Goal: Transaction & Acquisition: Purchase product/service

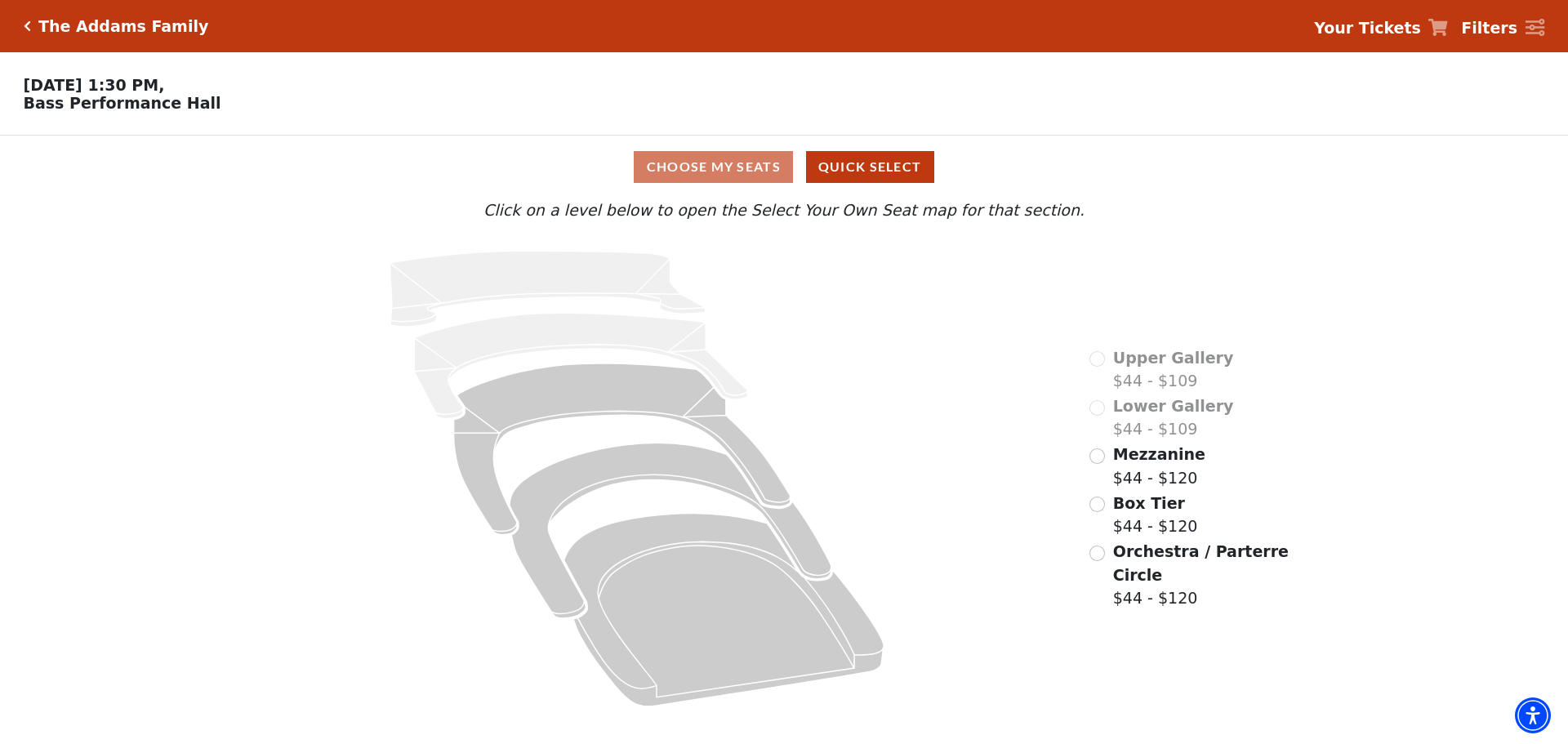
click at [1094, 489] on div "Mezzanine $44 - $120" at bounding box center [1147, 465] width 116 height 46
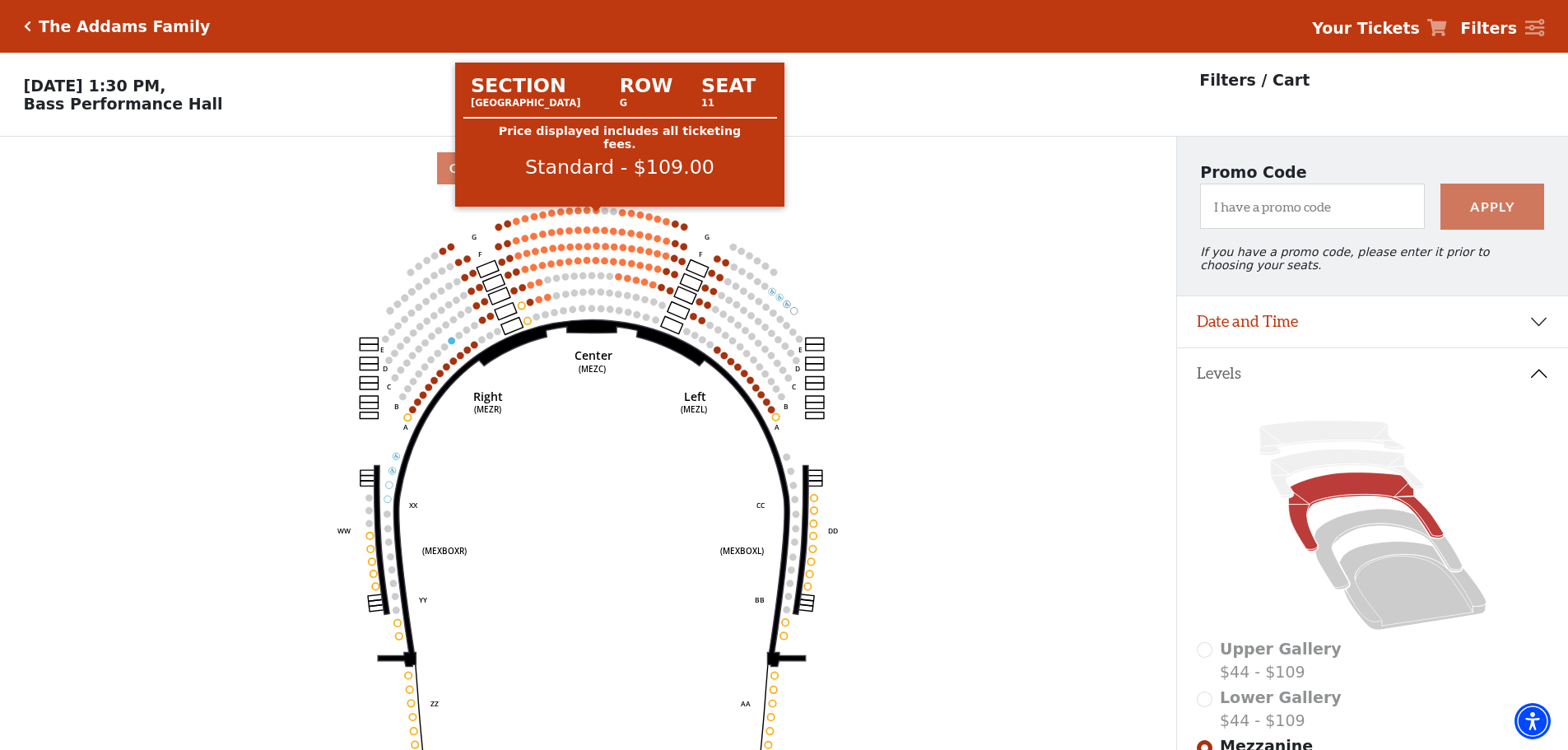
click at [596, 213] on circle at bounding box center [595, 209] width 7 height 7
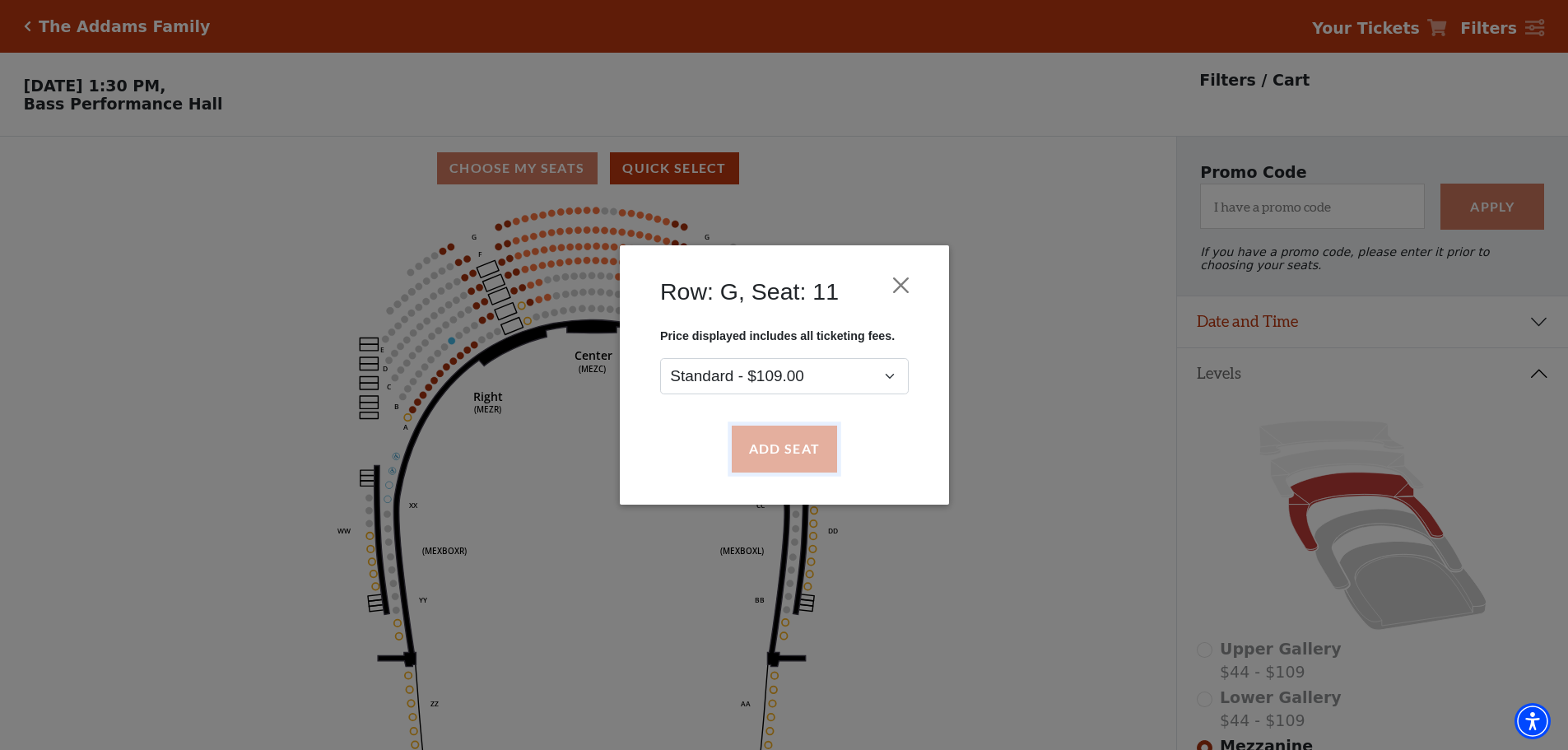
click at [785, 460] on button "Add Seat" at bounding box center [783, 449] width 105 height 46
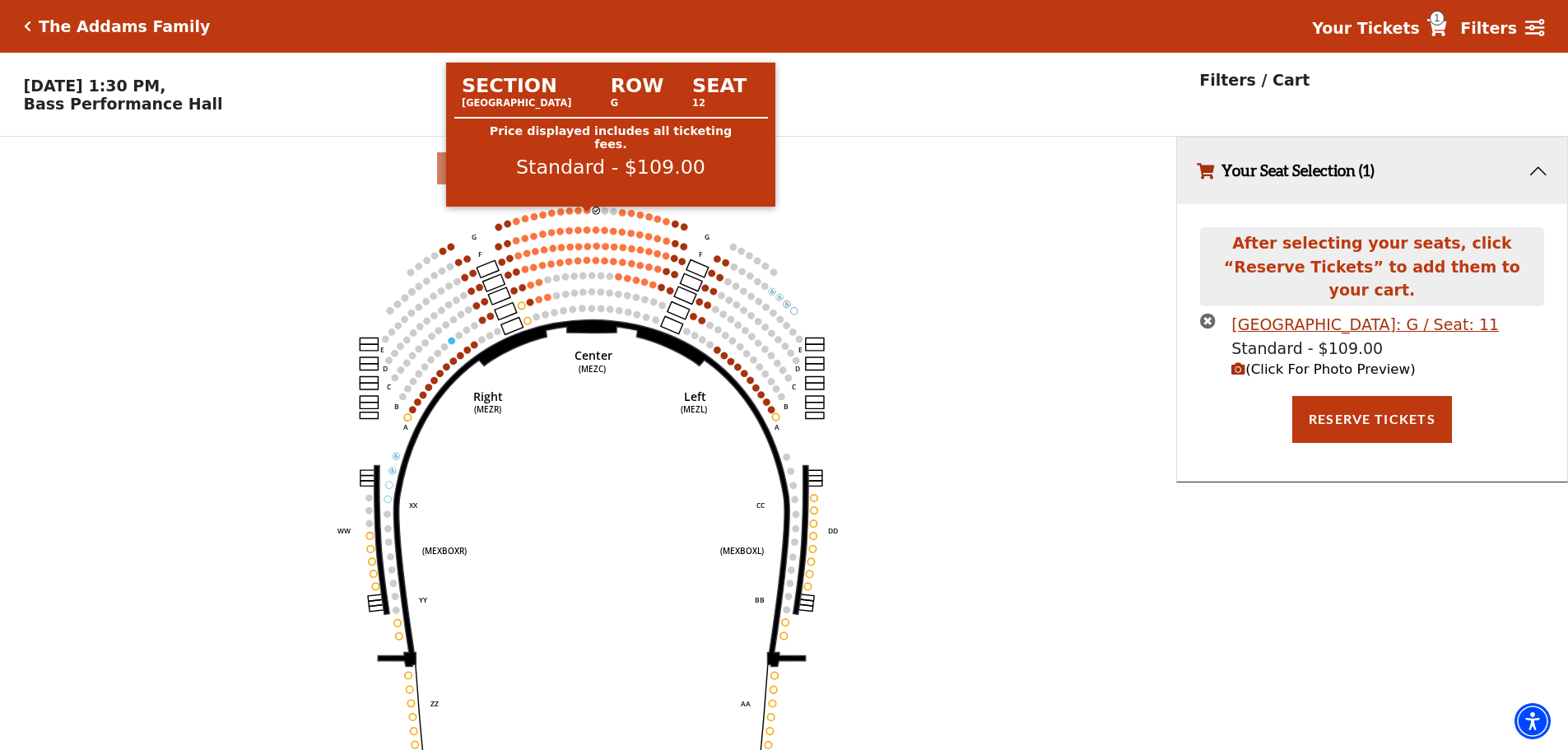
click at [584, 213] on circle at bounding box center [586, 209] width 7 height 7
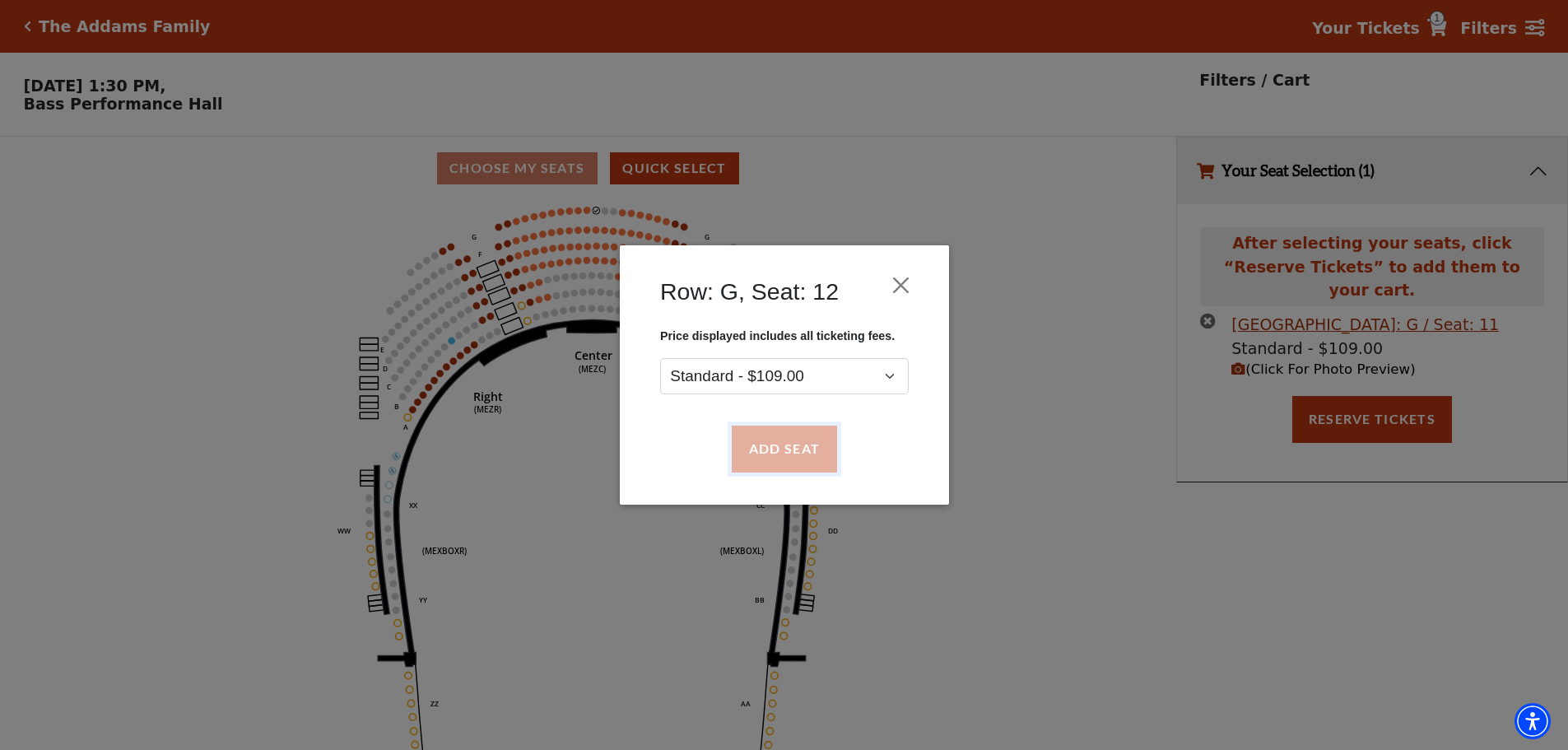
click at [769, 445] on button "Add Seat" at bounding box center [783, 449] width 105 height 46
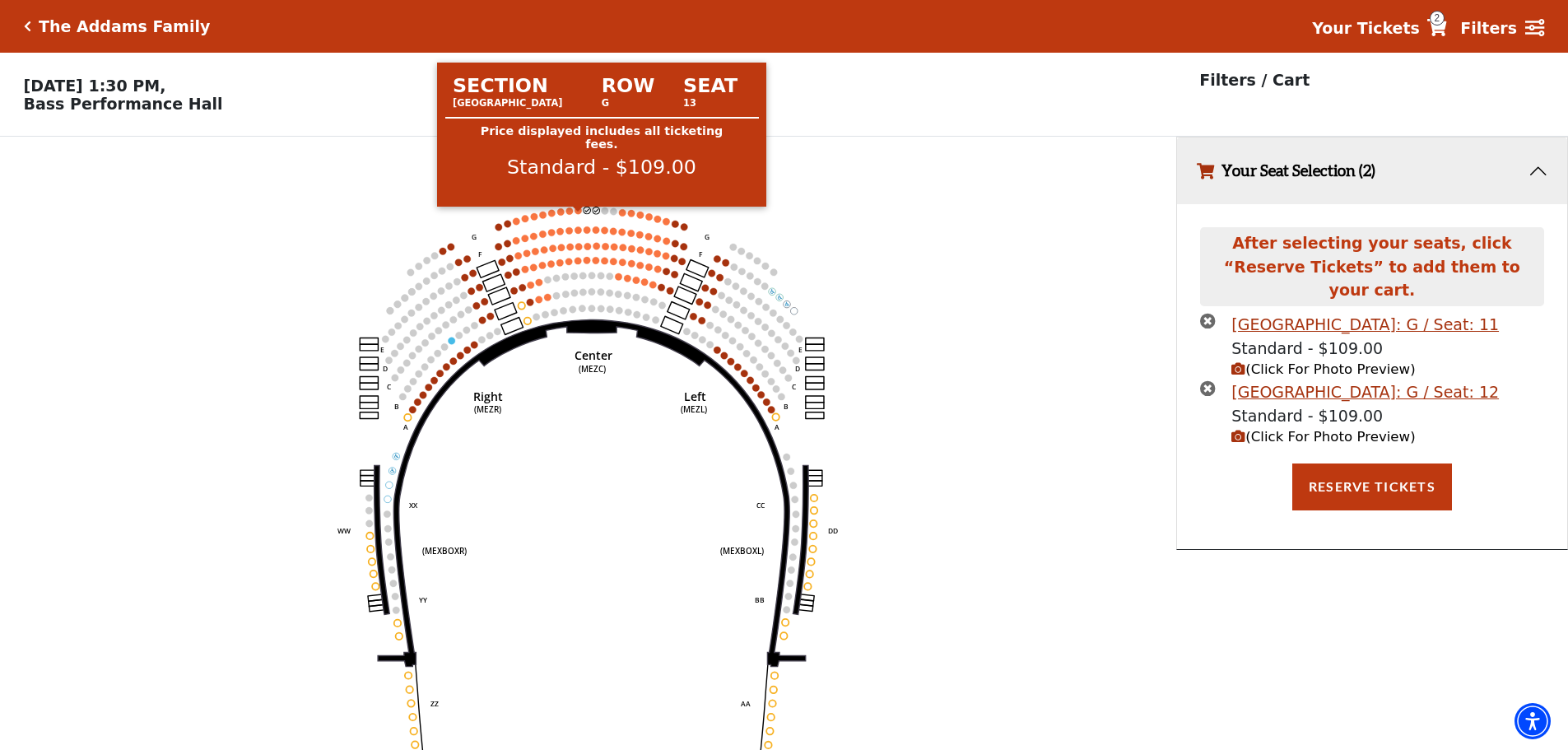
click at [578, 213] on circle at bounding box center [579, 209] width 7 height 7
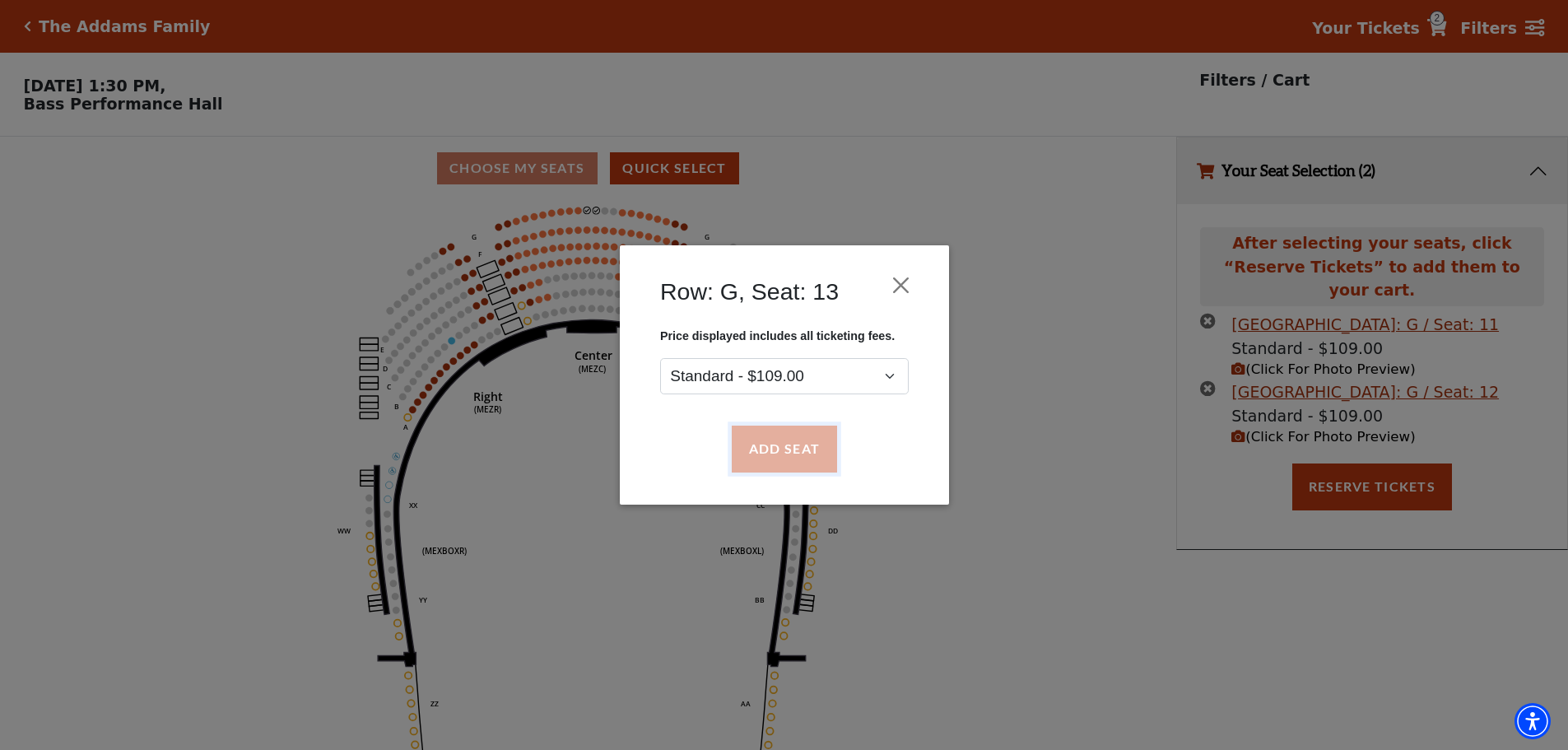
click at [793, 437] on button "Add Seat" at bounding box center [783, 449] width 105 height 46
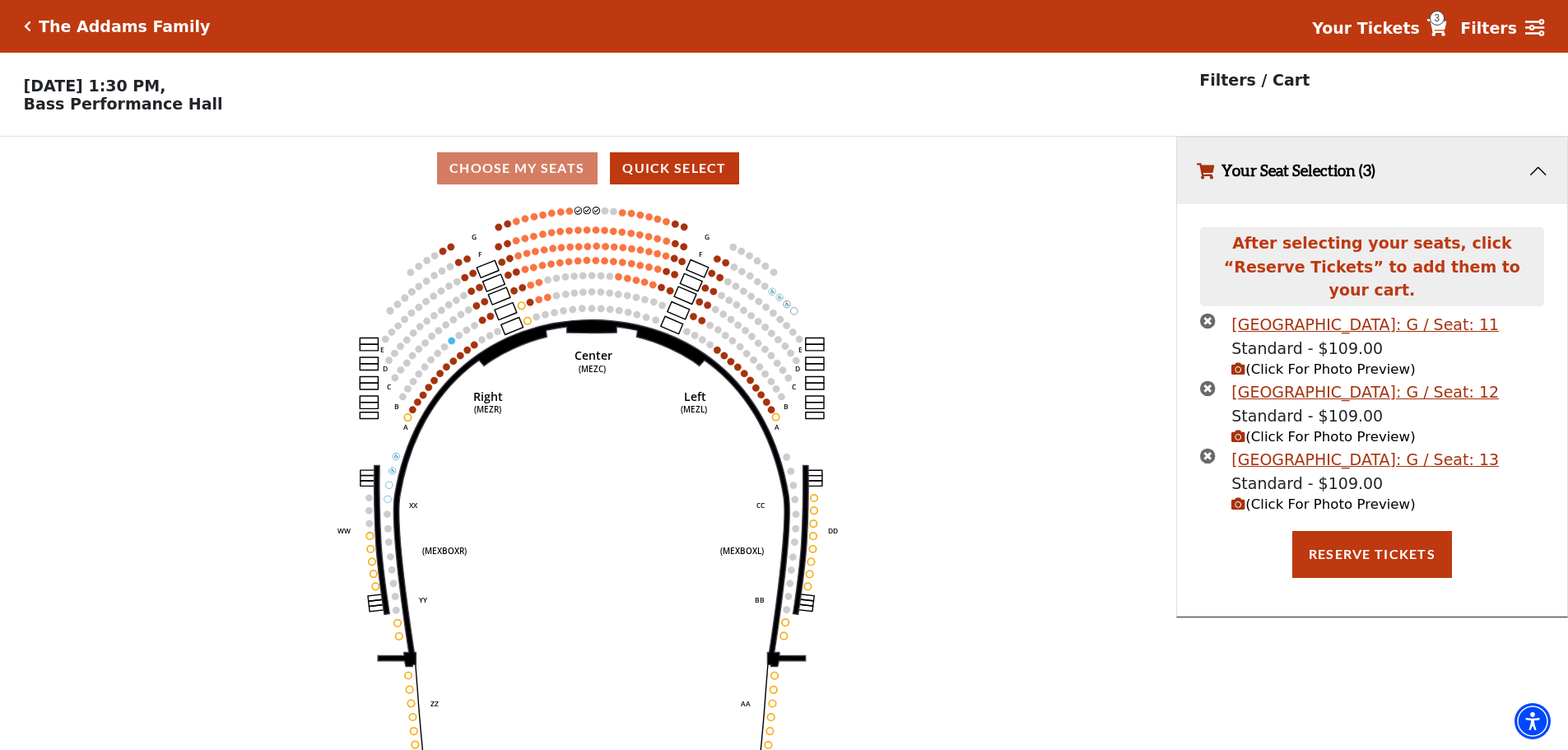
click at [567, 215] on use "Seat Selected" at bounding box center [569, 210] width 8 height 8
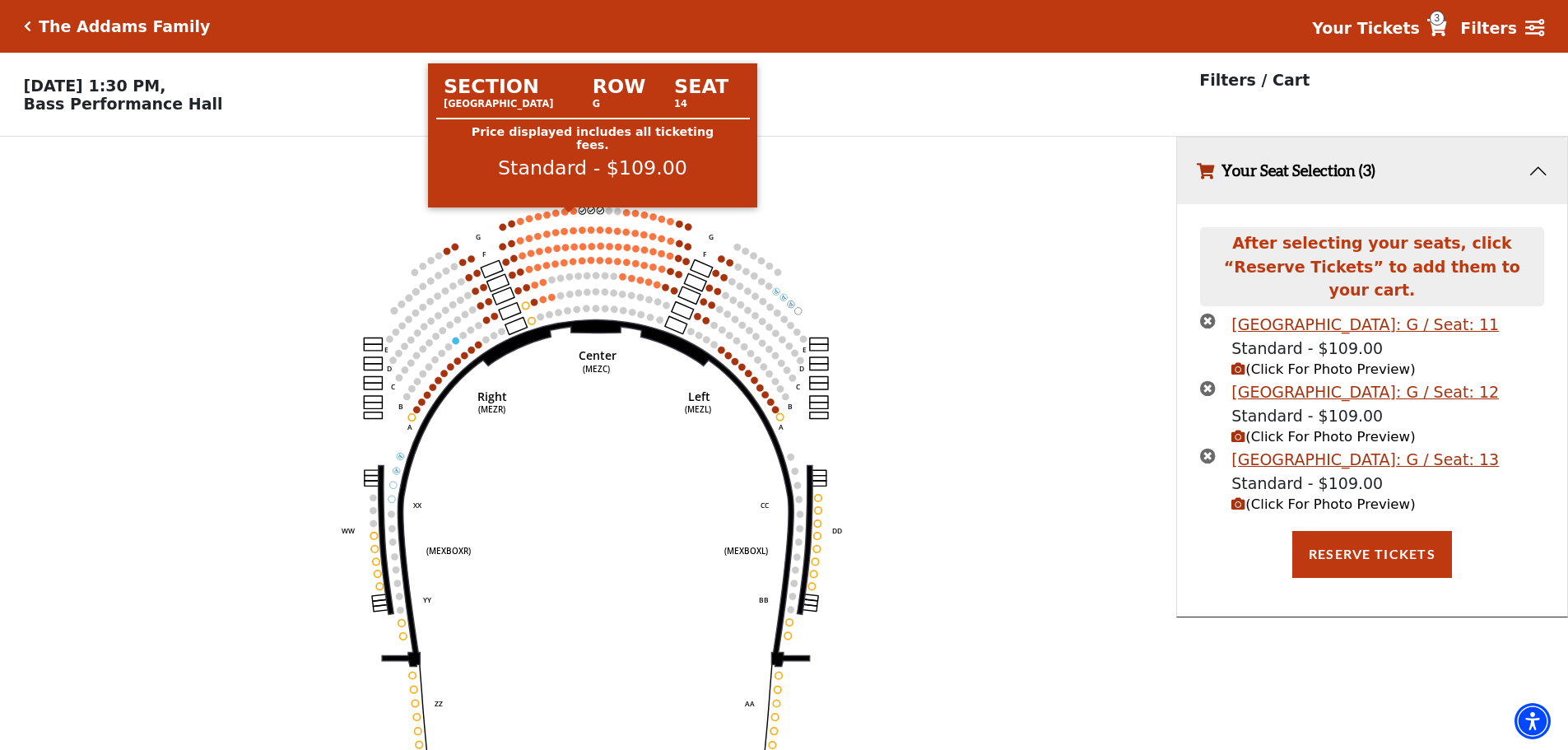
click at [573, 214] on circle at bounding box center [573, 210] width 7 height 7
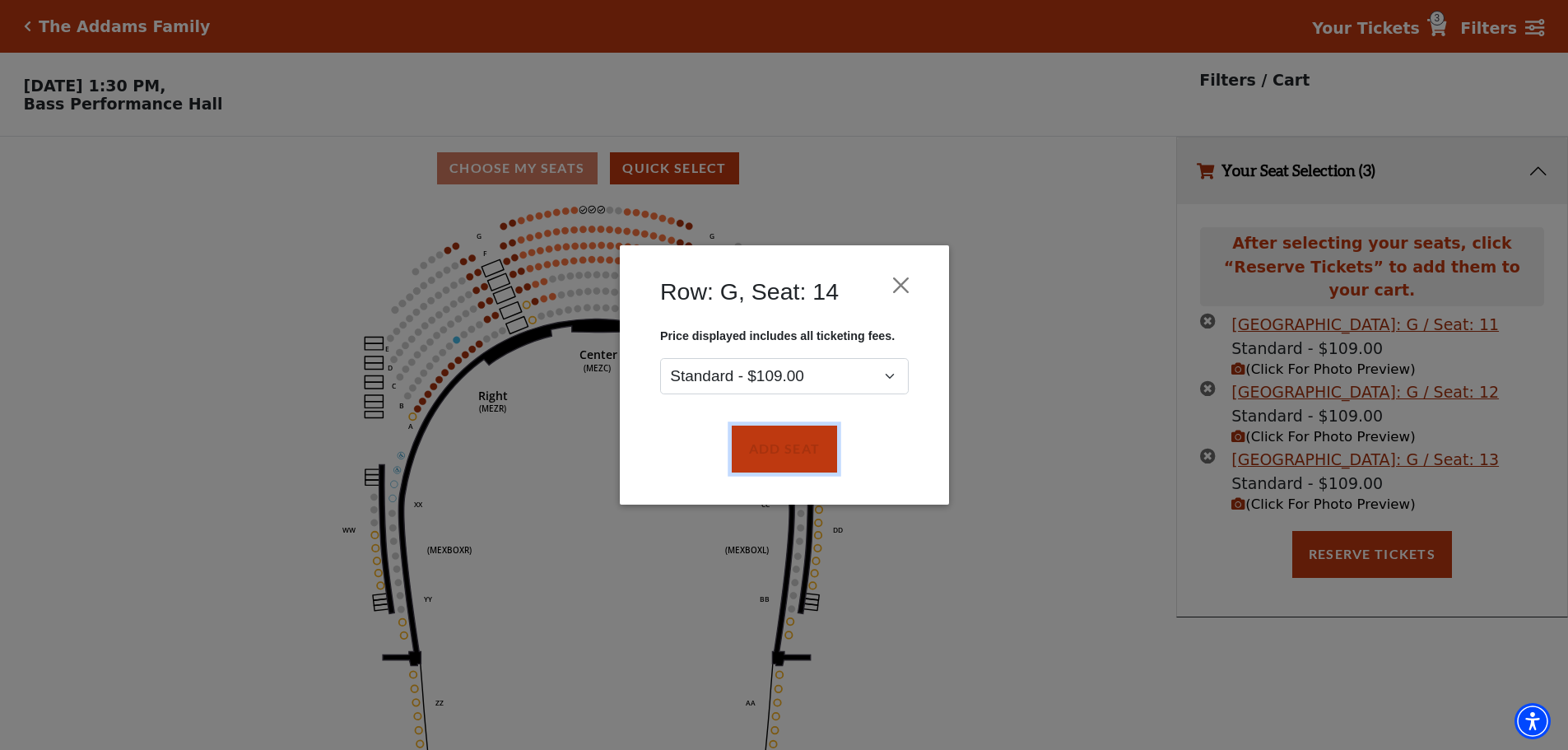
drag, startPoint x: 777, startPoint y: 447, endPoint x: 676, endPoint y: 357, distance: 135.3
click at [777, 444] on button "Add Seat" at bounding box center [783, 449] width 105 height 46
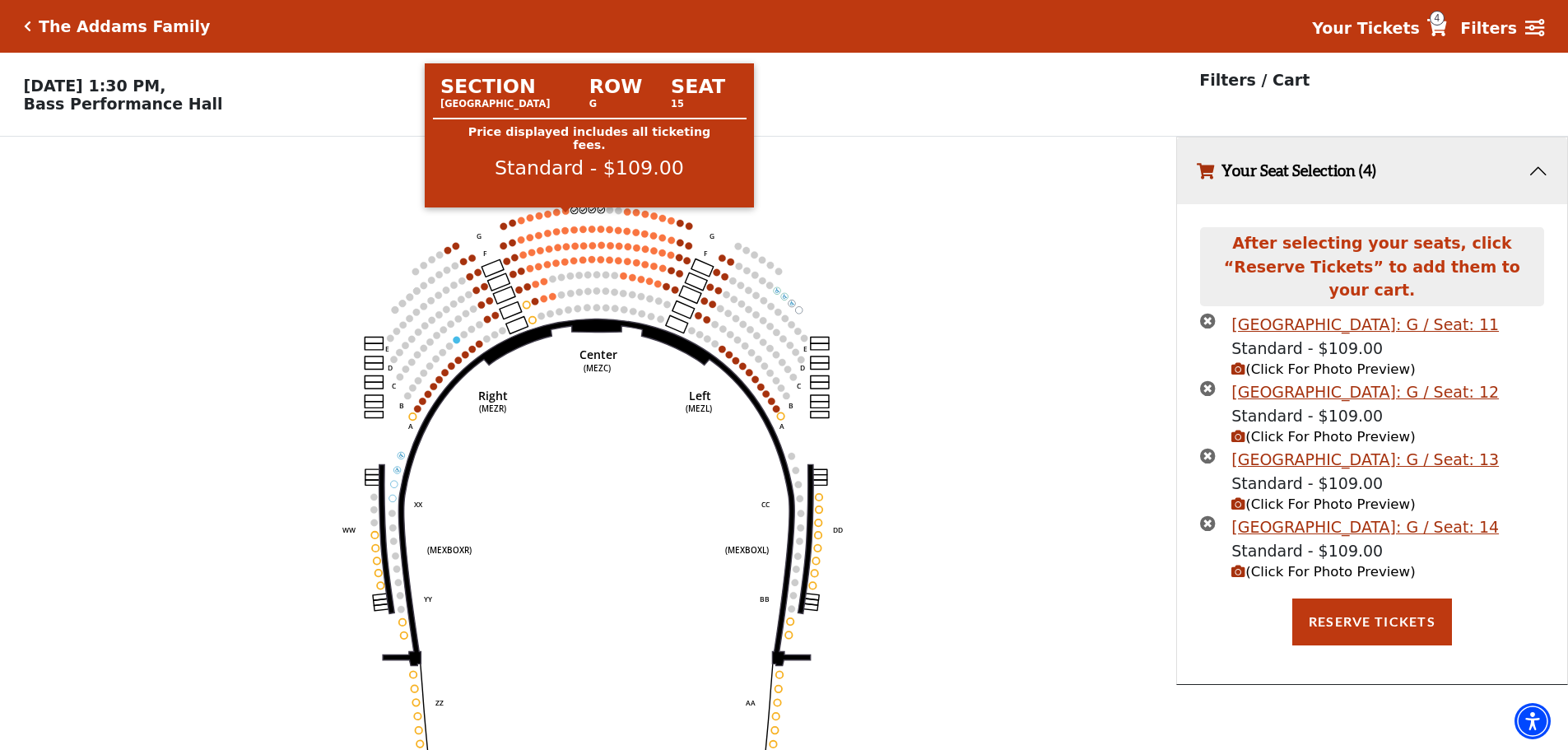
click at [567, 214] on circle at bounding box center [565, 210] width 7 height 7
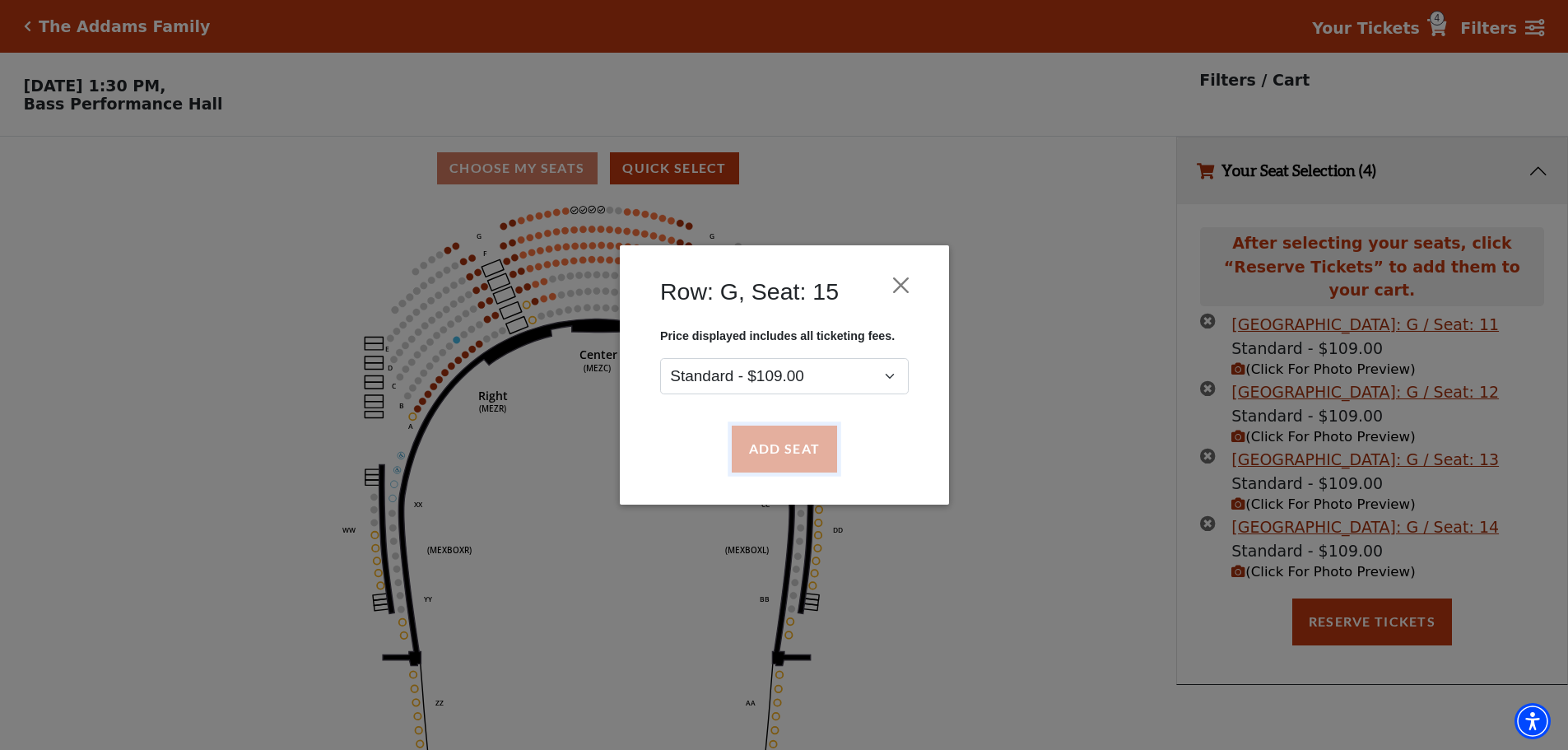
drag, startPoint x: 786, startPoint y: 460, endPoint x: 782, endPoint y: 451, distance: 9.8
click at [786, 457] on button "Add Seat" at bounding box center [783, 449] width 105 height 46
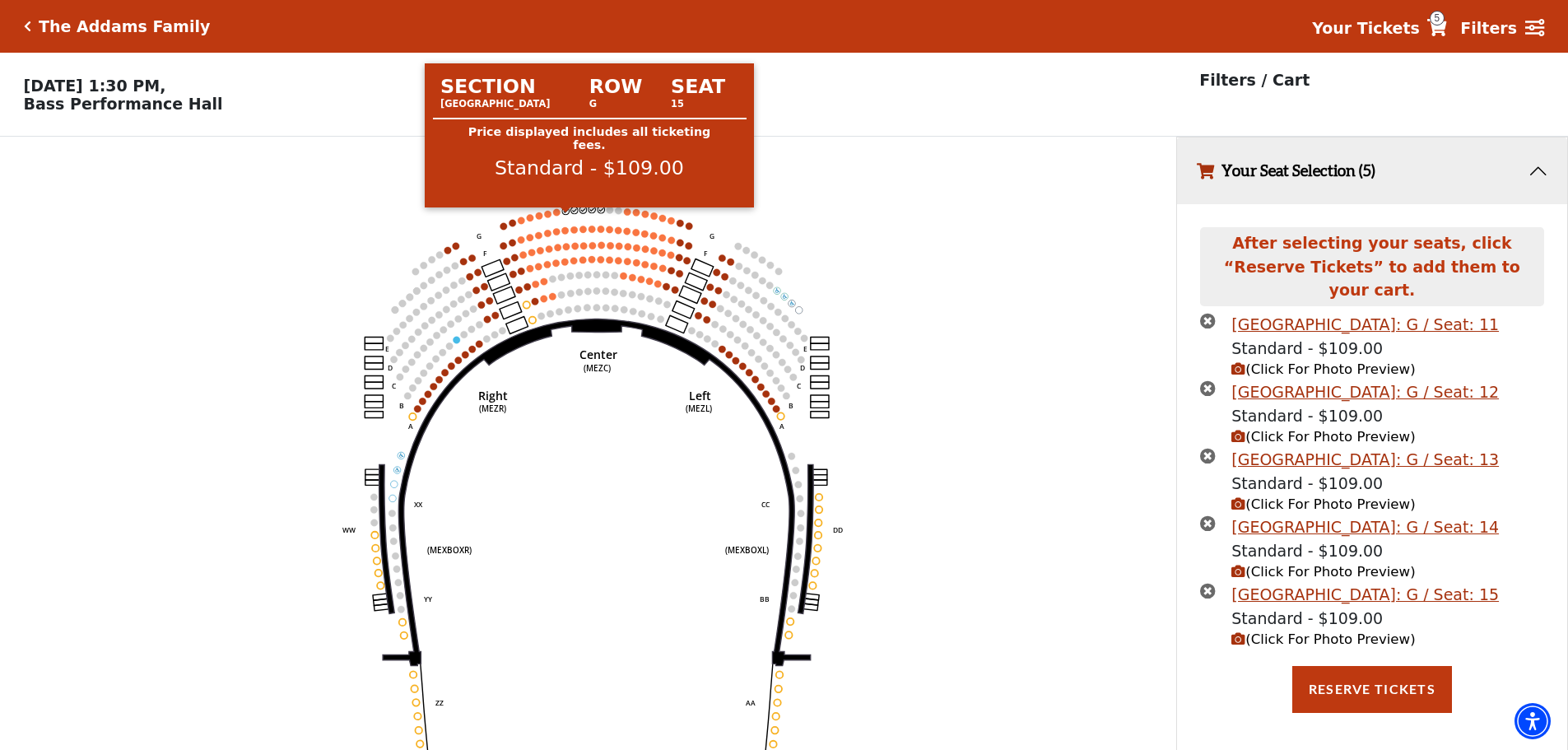
click at [568, 214] on circle at bounding box center [565, 210] width 7 height 7
click at [567, 214] on circle at bounding box center [565, 210] width 7 height 7
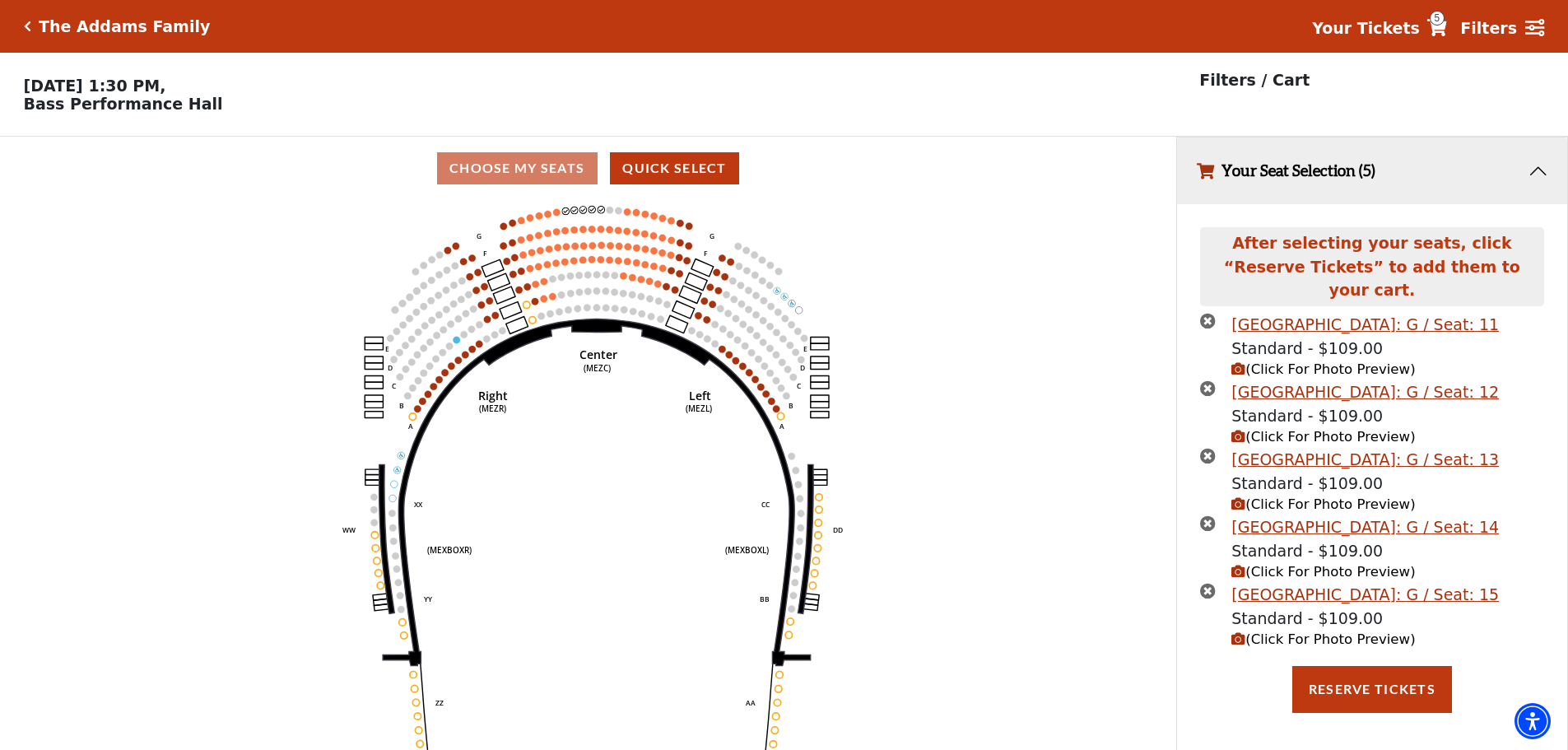
click at [1207, 582] on icon "times-circle" at bounding box center [1208, 590] width 16 height 16
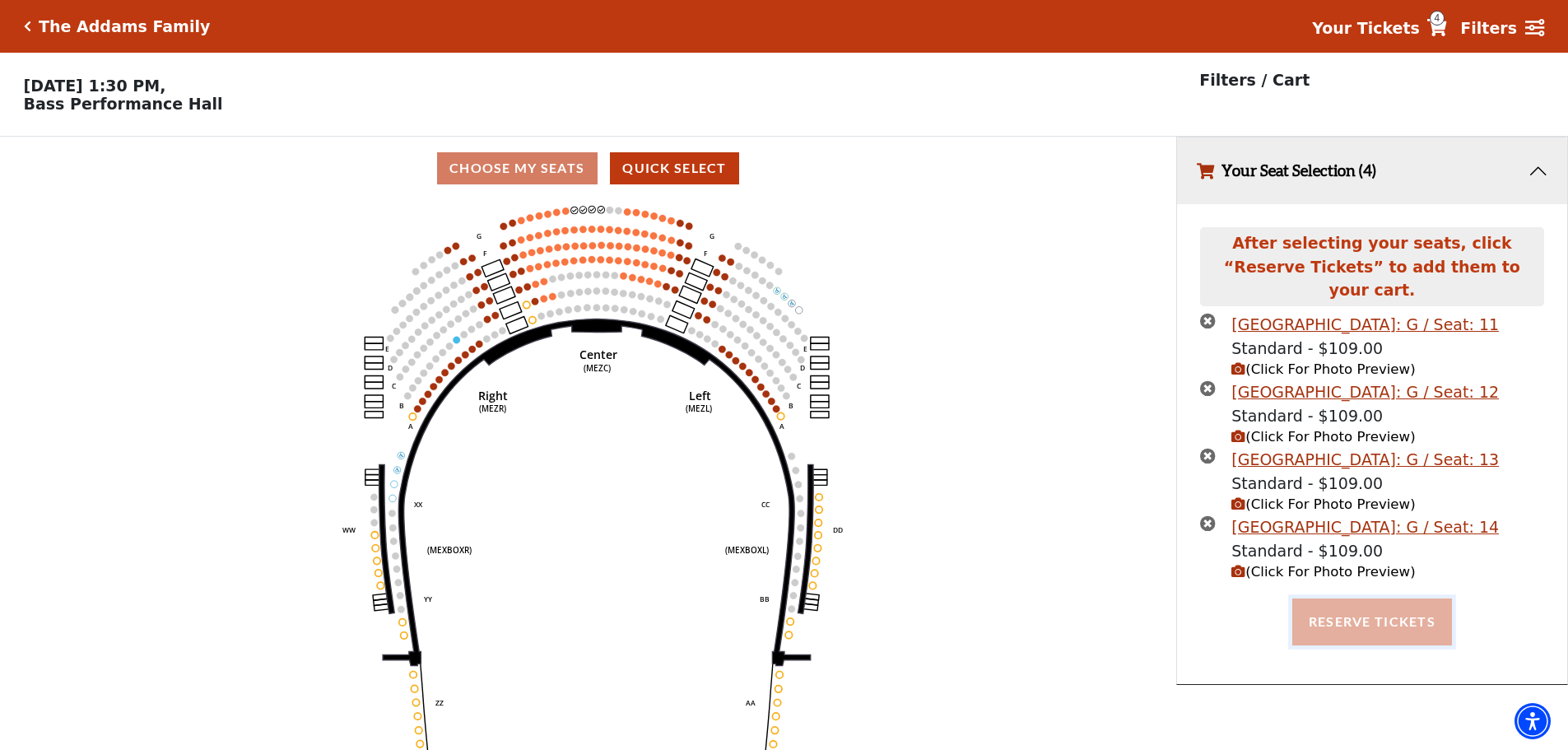
click at [1354, 610] on button "Reserve Tickets" at bounding box center [1372, 620] width 160 height 46
click at [1354, 610] on div "Reserve Tickets" at bounding box center [1372, 620] width 367 height 46
click at [1354, 610] on div "Reserving Seats ..." at bounding box center [1372, 620] width 367 height 46
click at [1349, 610] on div "Reserving Seats ..." at bounding box center [1372, 620] width 367 height 46
click at [1344, 610] on div "Reserving Seats ..." at bounding box center [1372, 620] width 367 height 46
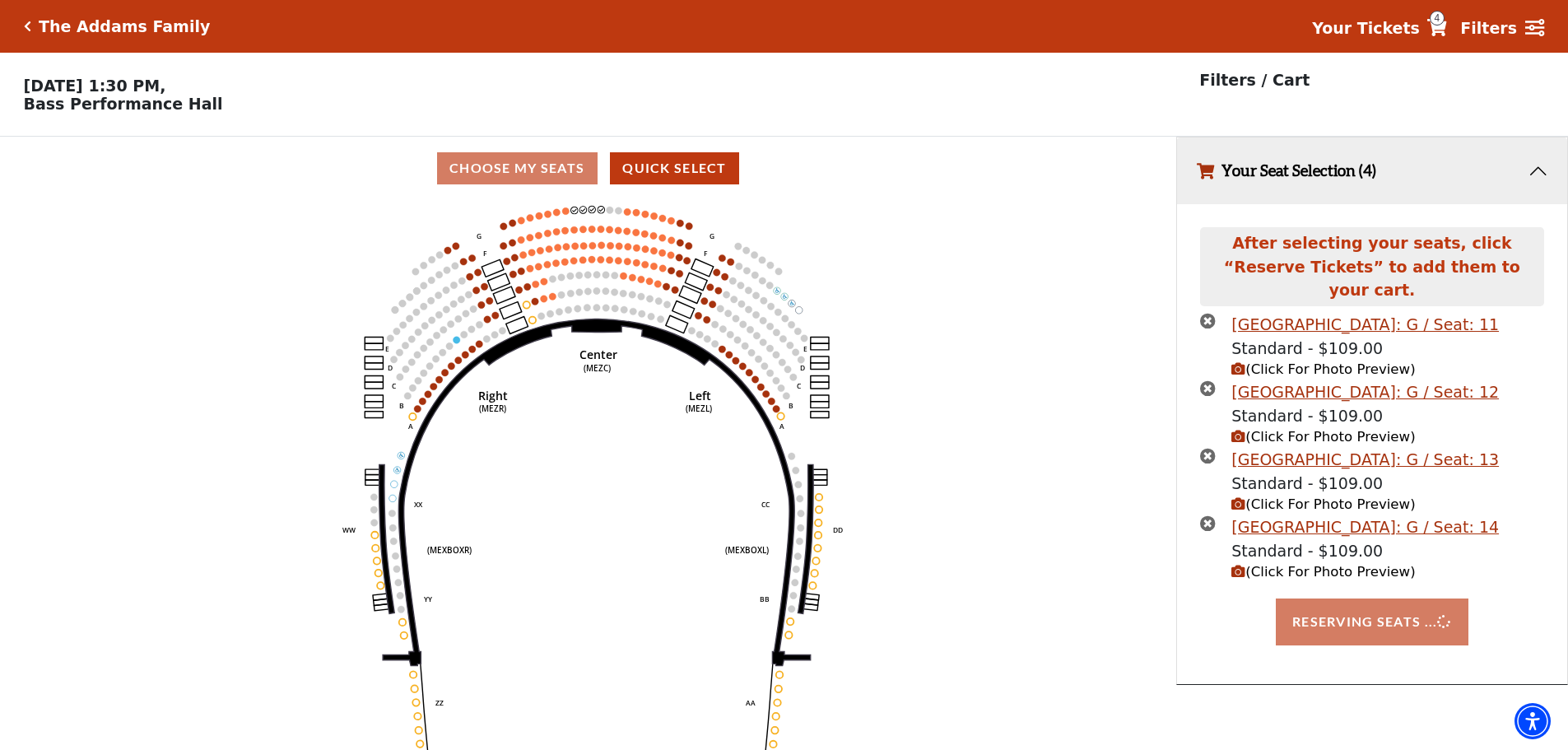
drag, startPoint x: 1337, startPoint y: 606, endPoint x: 1272, endPoint y: 581, distance: 69.6
click at [1335, 606] on div "Reserving Seats ..." at bounding box center [1372, 620] width 367 height 46
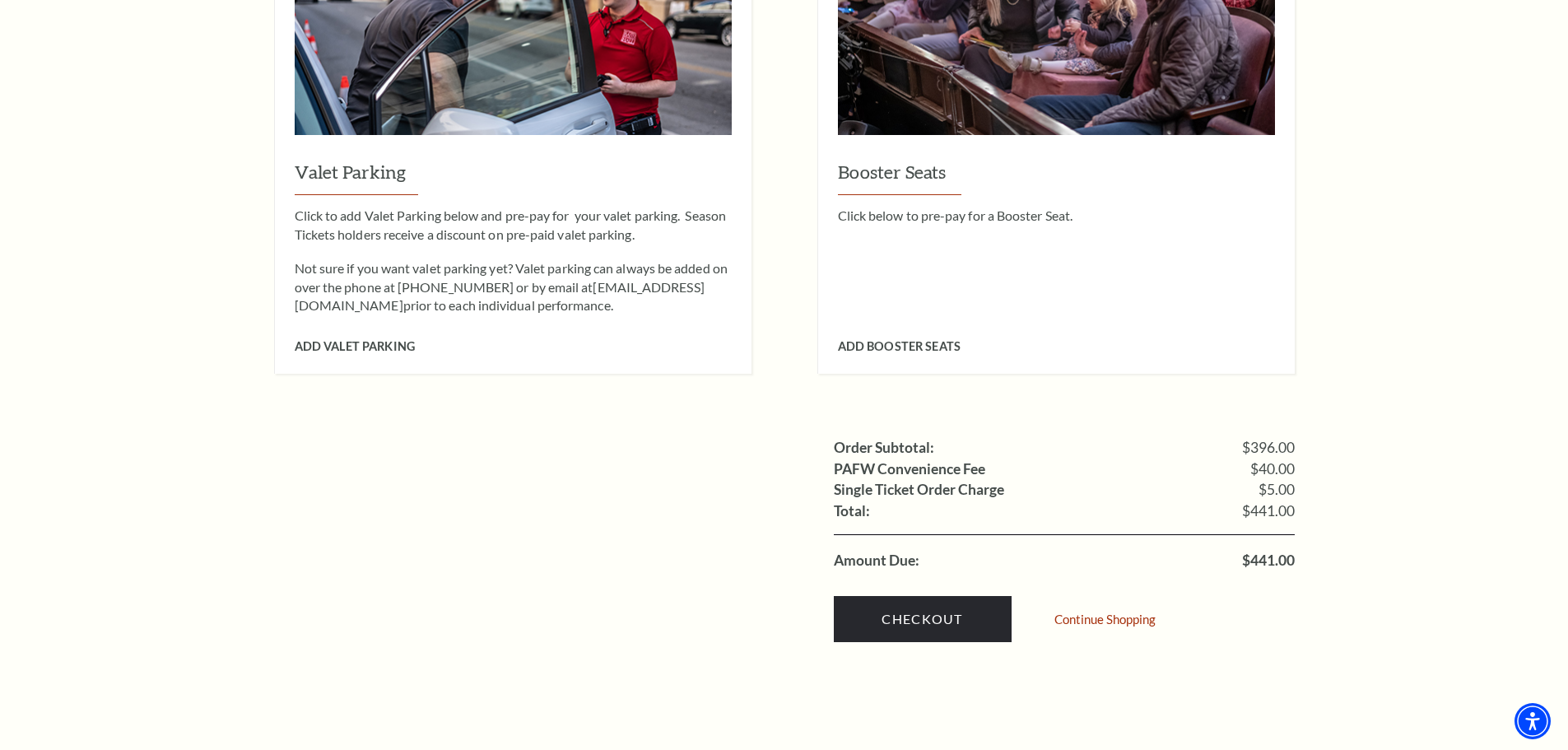
scroll to position [1481, 0]
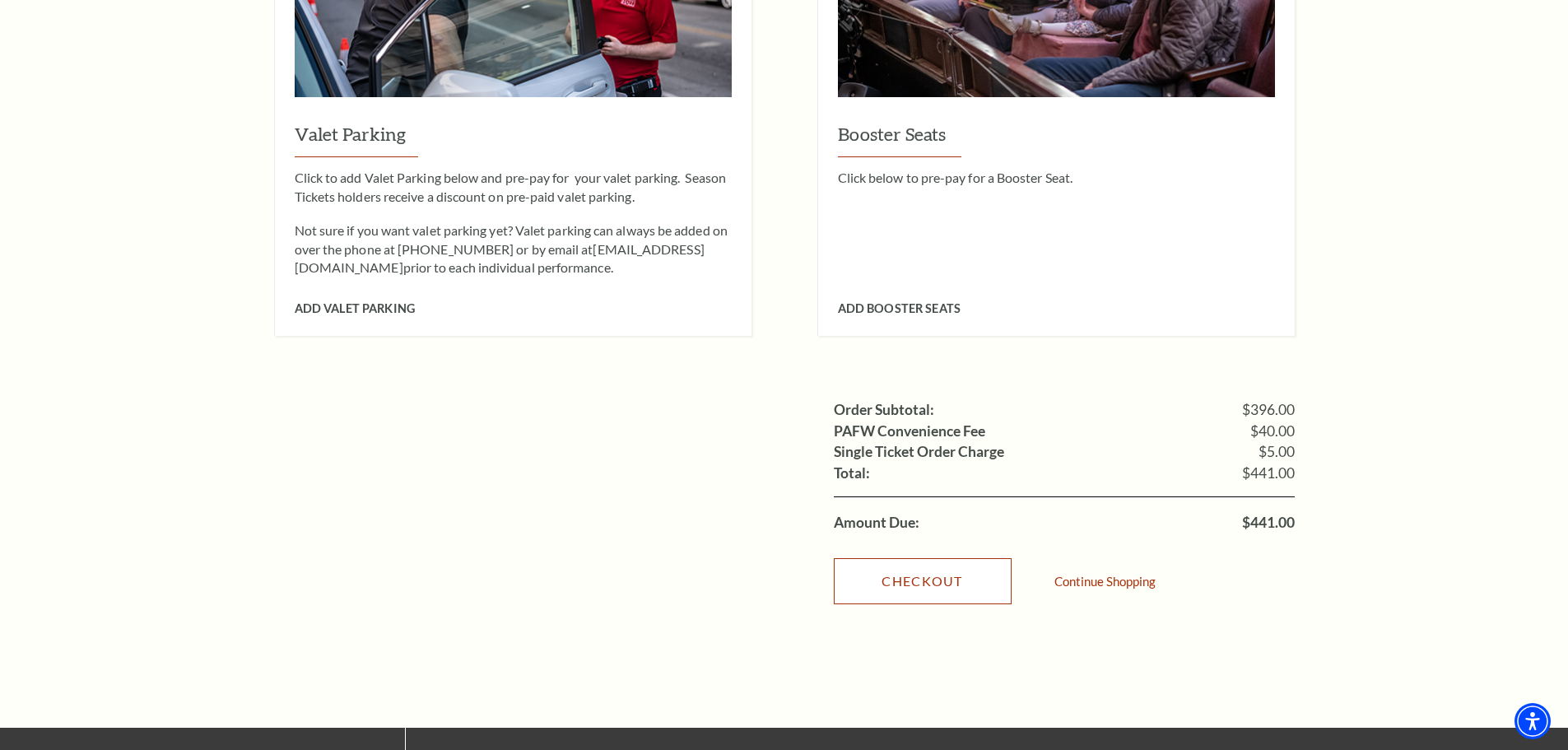
click at [905, 558] on link "Checkout" at bounding box center [923, 580] width 178 height 46
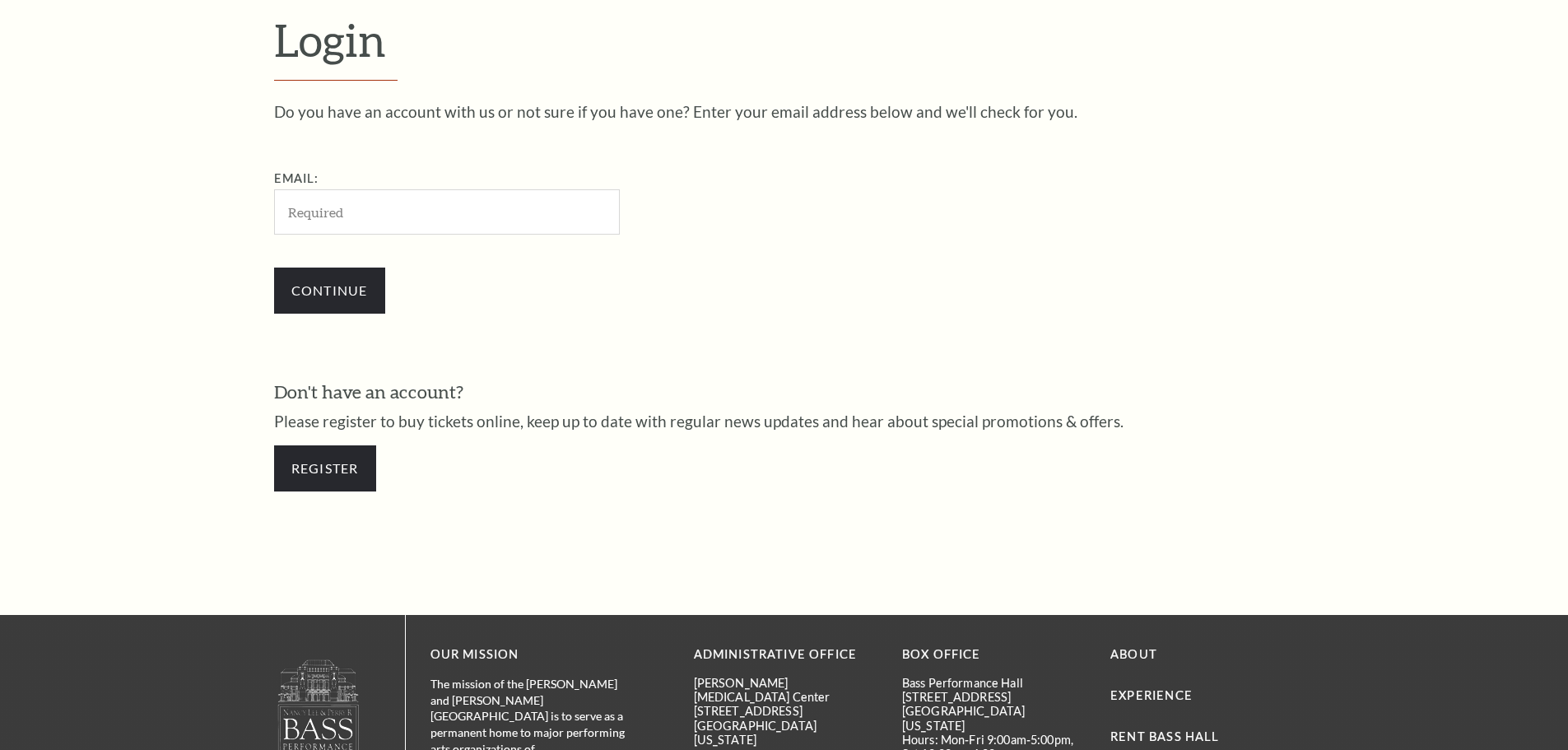
scroll to position [550, 0]
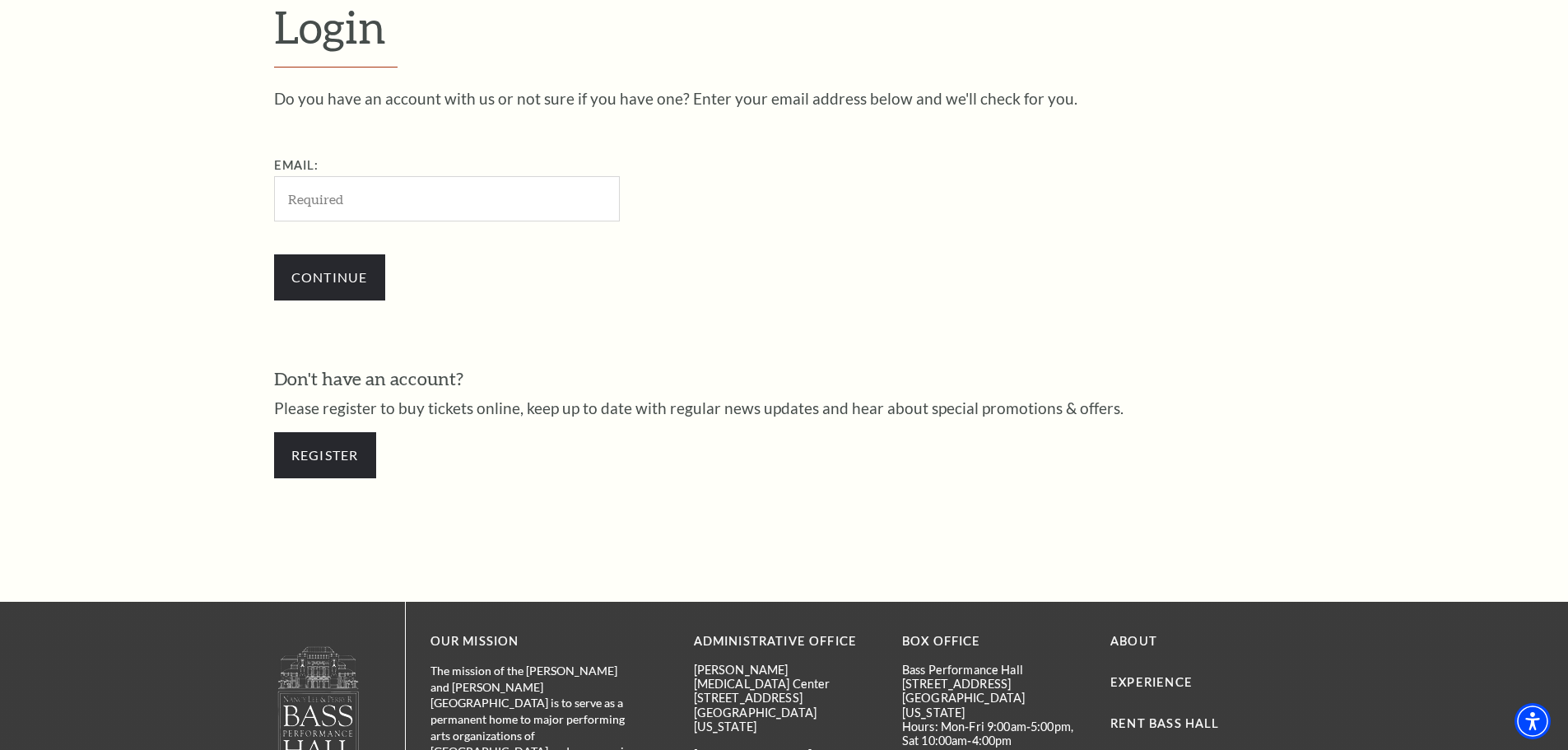
click at [420, 214] on input "Email:" at bounding box center [447, 199] width 345 height 46
type input "JuliaLJenkins@armyspy.com"
click at [360, 279] on input "Continue" at bounding box center [329, 277] width 111 height 46
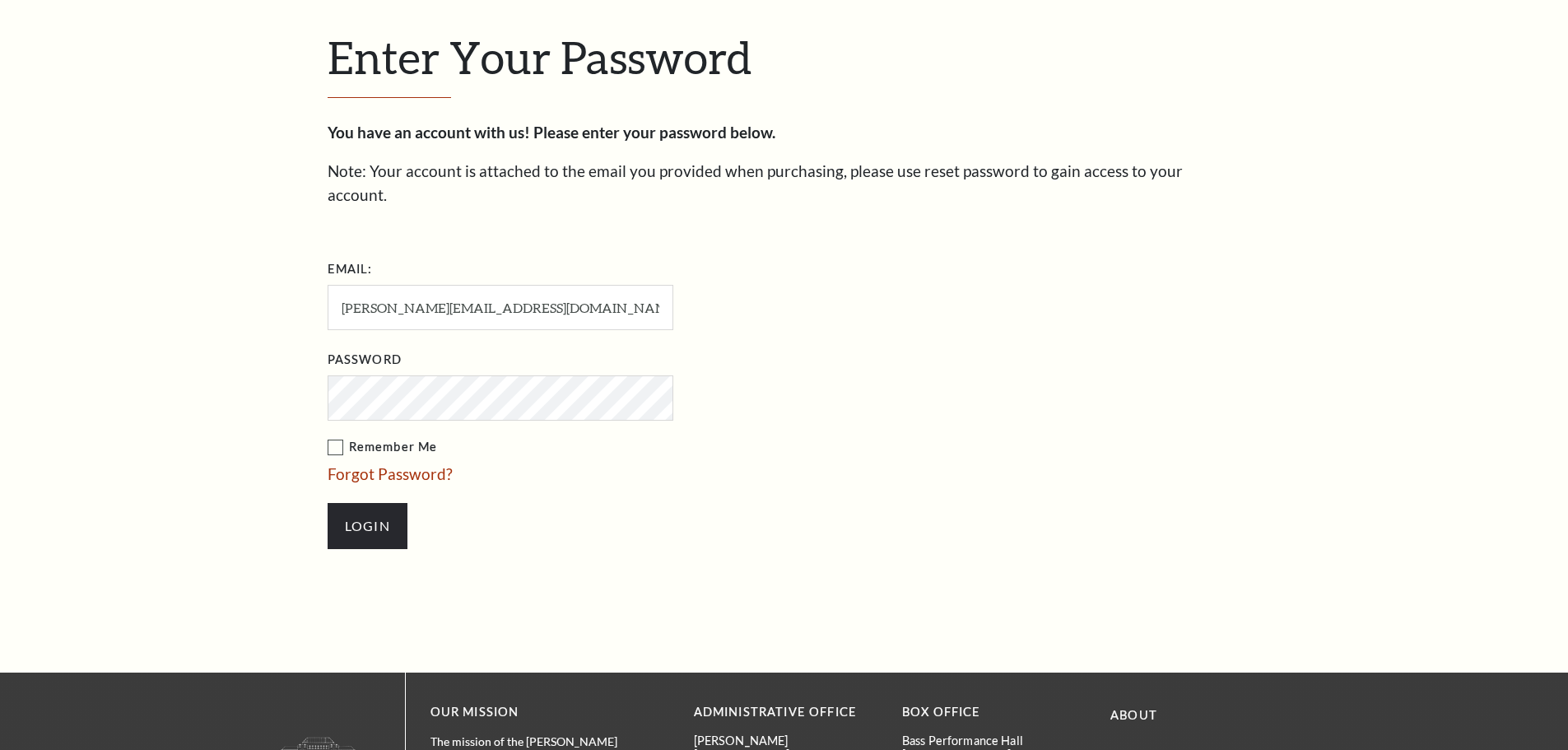
scroll to position [566, 0]
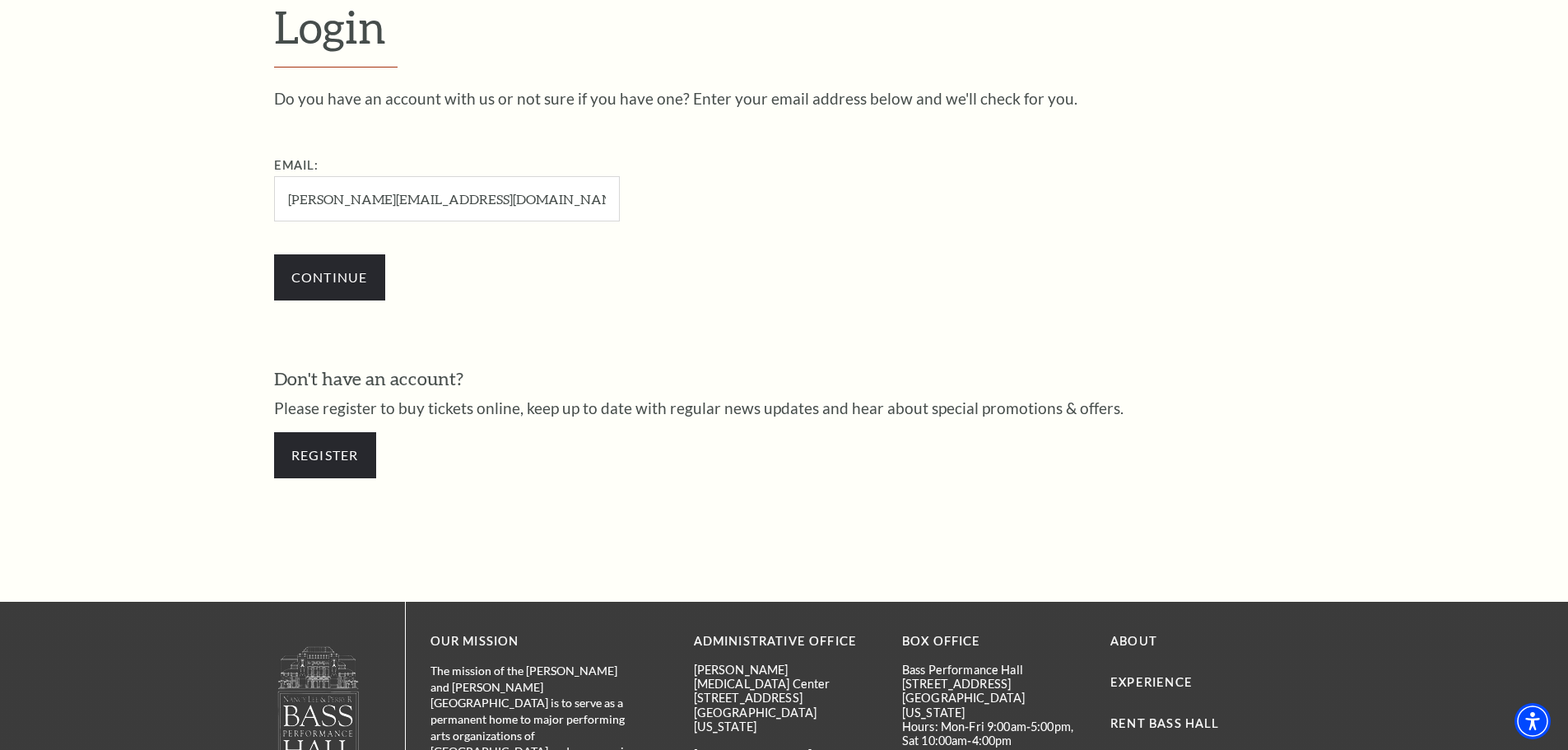
click at [436, 199] on input "[PERSON_NAME][EMAIL_ADDRESS][DOMAIN_NAME]" at bounding box center [447, 199] width 345 height 46
click at [428, 205] on input "JuliaLJenkins@armyspy.com" at bounding box center [447, 199] width 345 height 46
click at [431, 203] on input "JuliaLJenkins@armyspy.com" at bounding box center [447, 199] width 345 height 46
click at [331, 206] on input ".com" at bounding box center [447, 199] width 345 height 46
type input "."
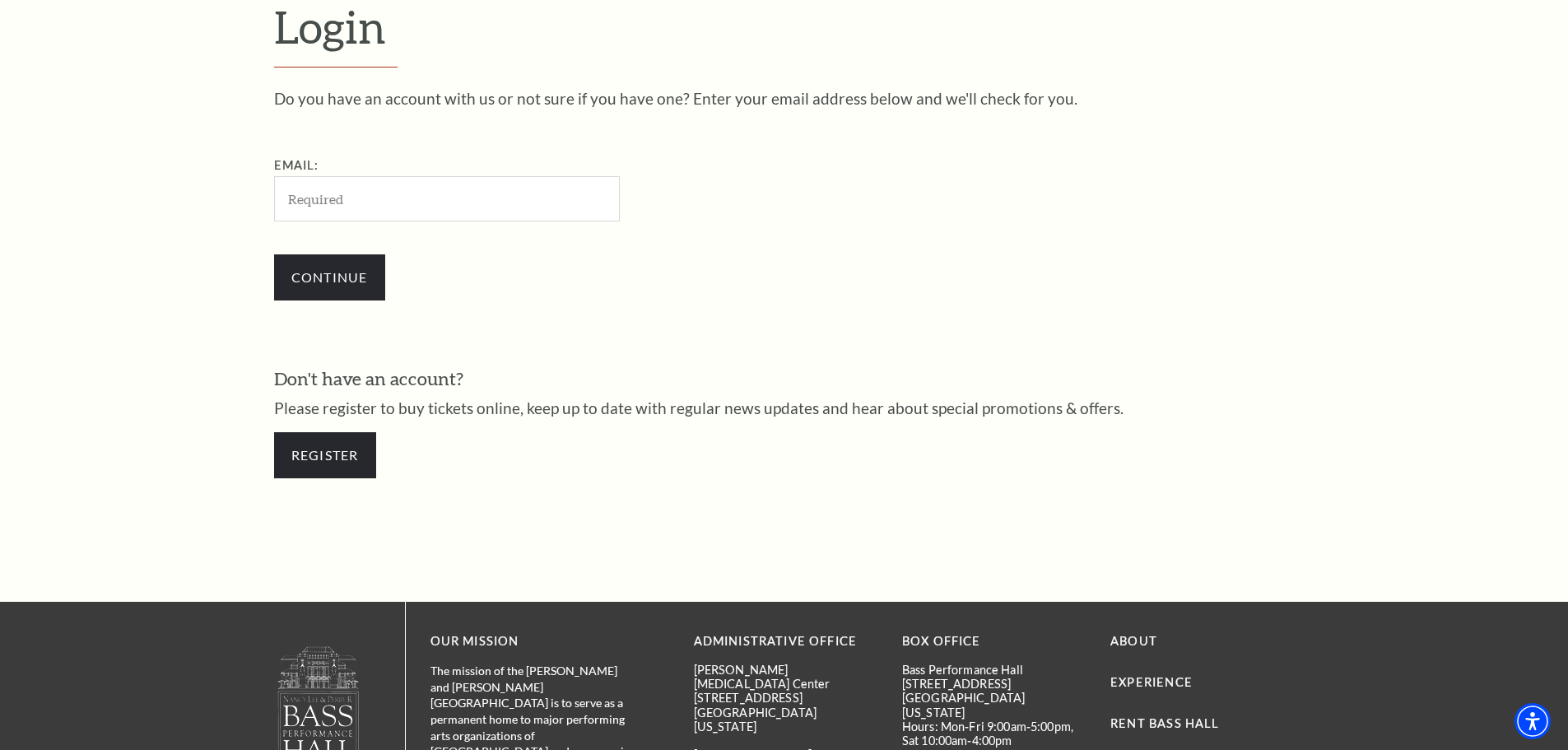
click at [323, 208] on input "Email:" at bounding box center [447, 199] width 345 height 46
drag, startPoint x: 323, startPoint y: 208, endPoint x: 394, endPoint y: 198, distance: 71.7
click at [394, 198] on input "Email:" at bounding box center [447, 199] width 345 height 46
drag, startPoint x: 432, startPoint y: 205, endPoint x: 435, endPoint y: 197, distance: 8.5
click at [432, 204] on input "JuliaLJenkins@armyspy.com" at bounding box center [447, 199] width 345 height 46
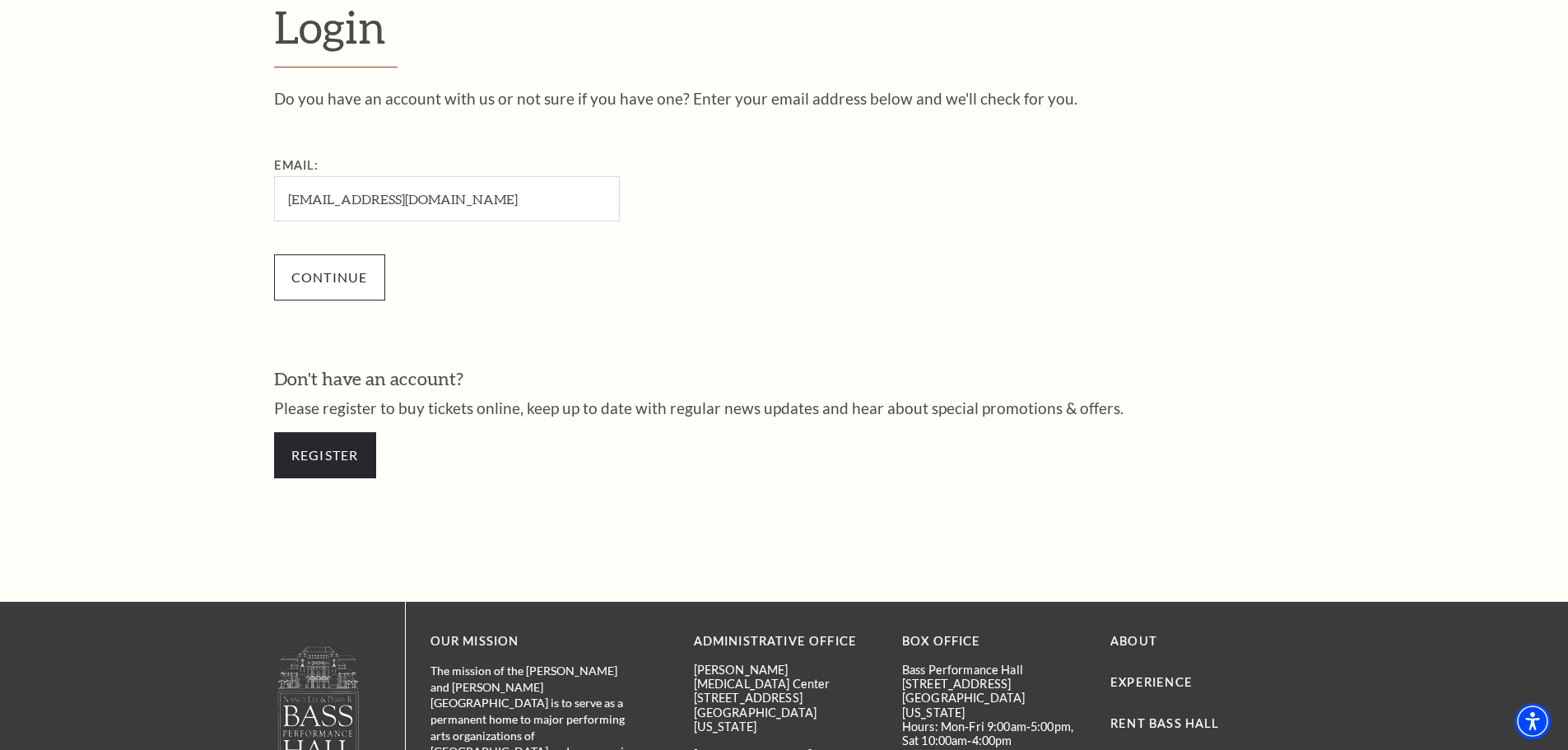
type input "JuliaLJenkins@gmail.com"
click at [327, 267] on input "Continue" at bounding box center [329, 277] width 111 height 46
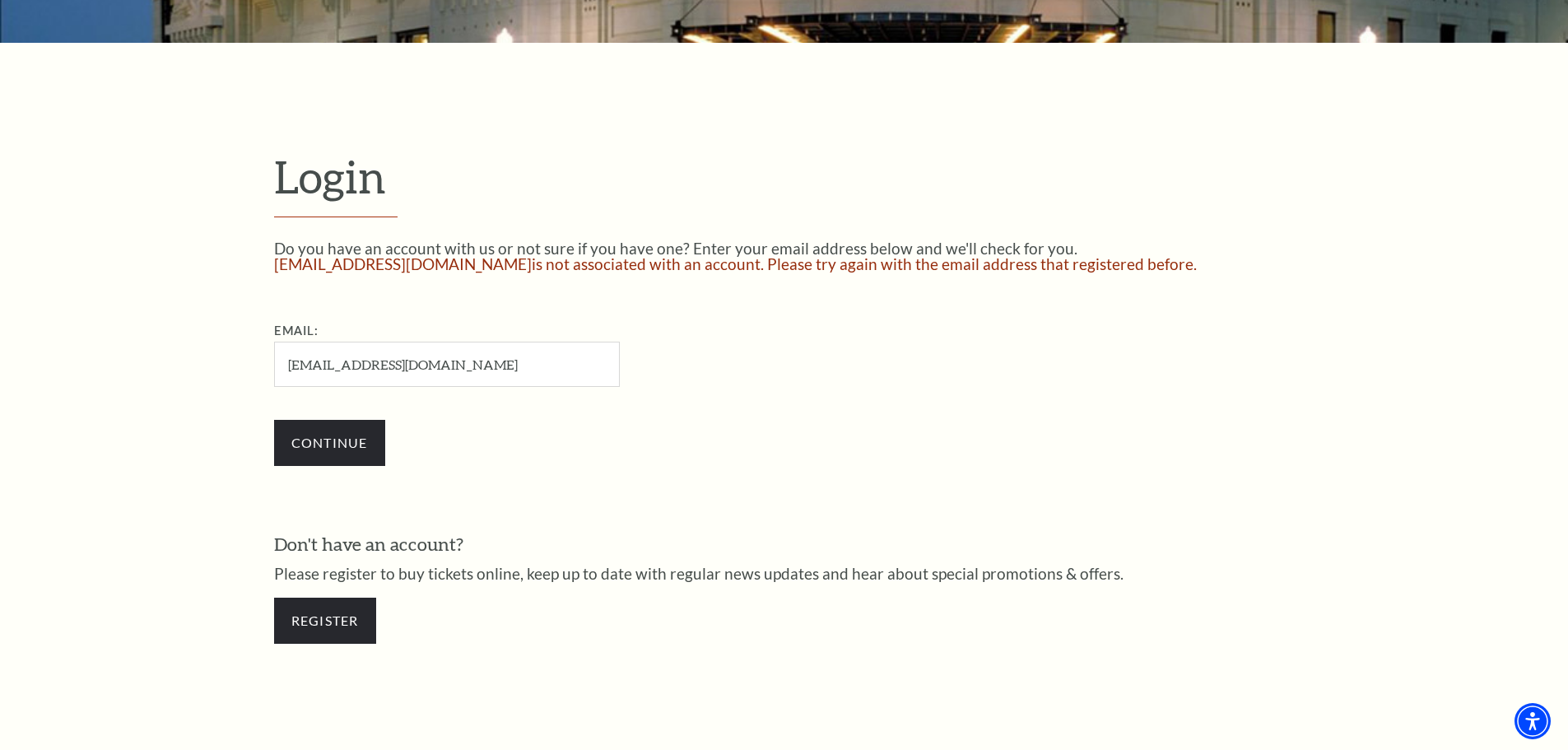
scroll to position [532, 0]
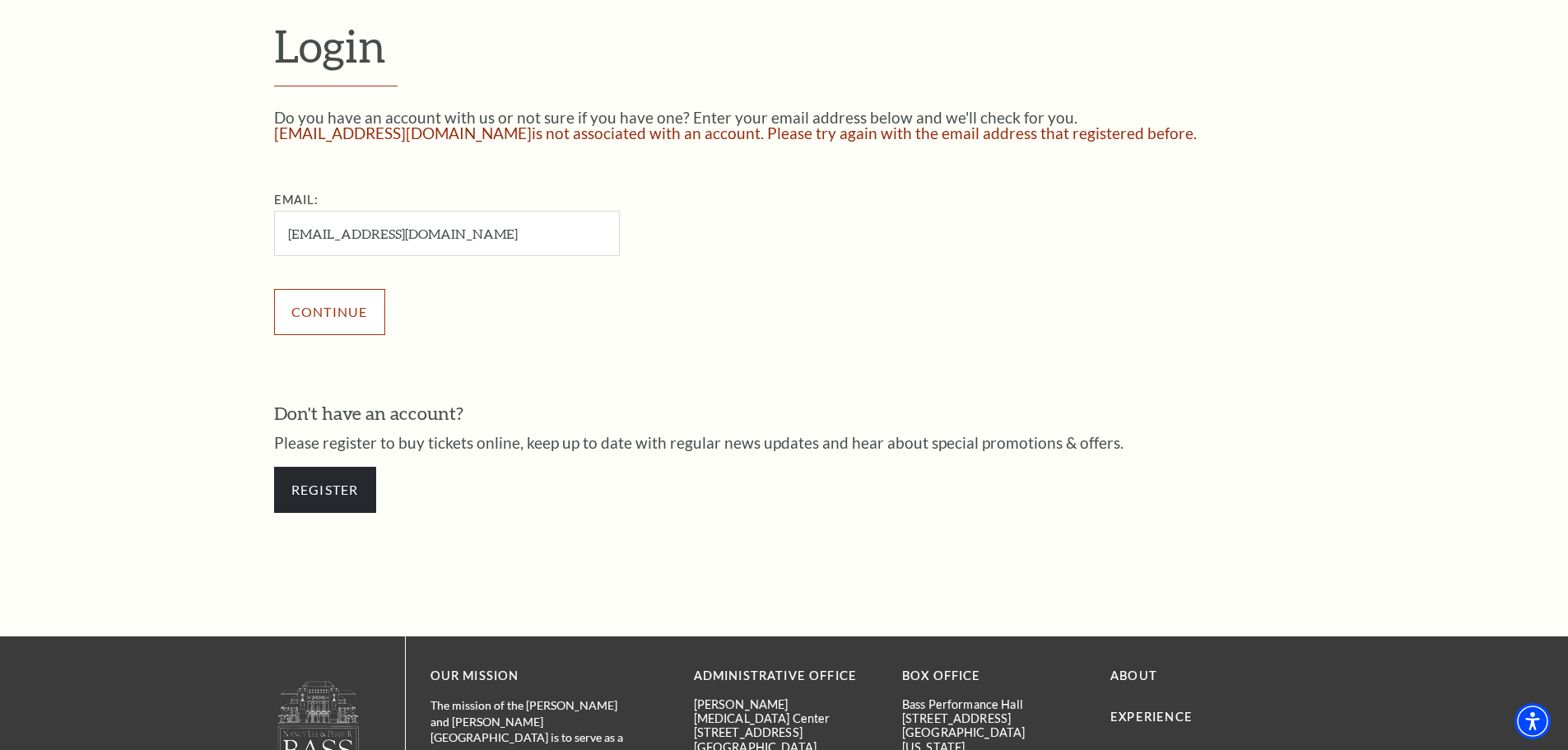
click at [357, 322] on input "Continue" at bounding box center [329, 312] width 111 height 46
drag, startPoint x: 357, startPoint y: 322, endPoint x: 327, endPoint y: 297, distance: 39.1
click at [358, 322] on input "Continue" at bounding box center [329, 312] width 111 height 46
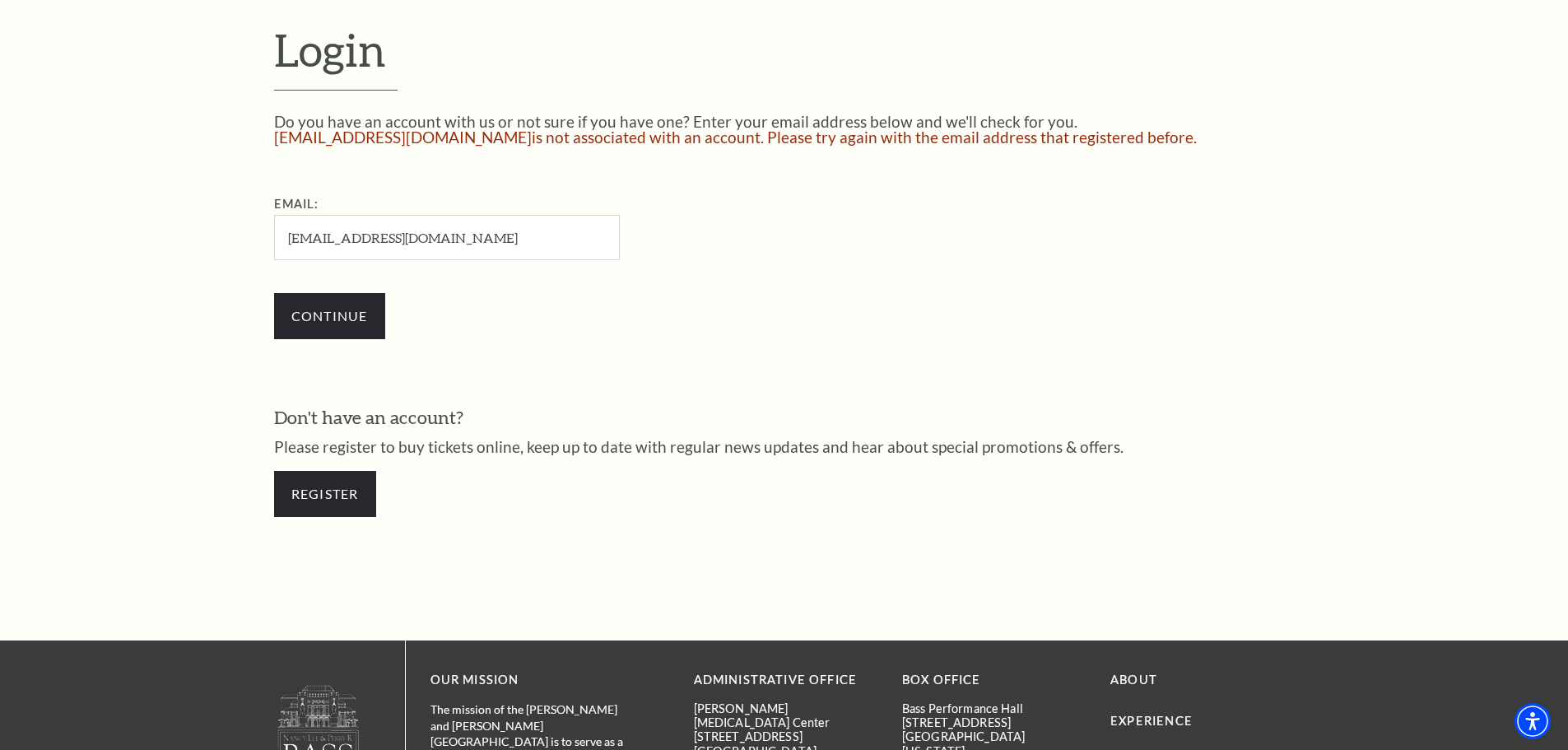
scroll to position [532, 0]
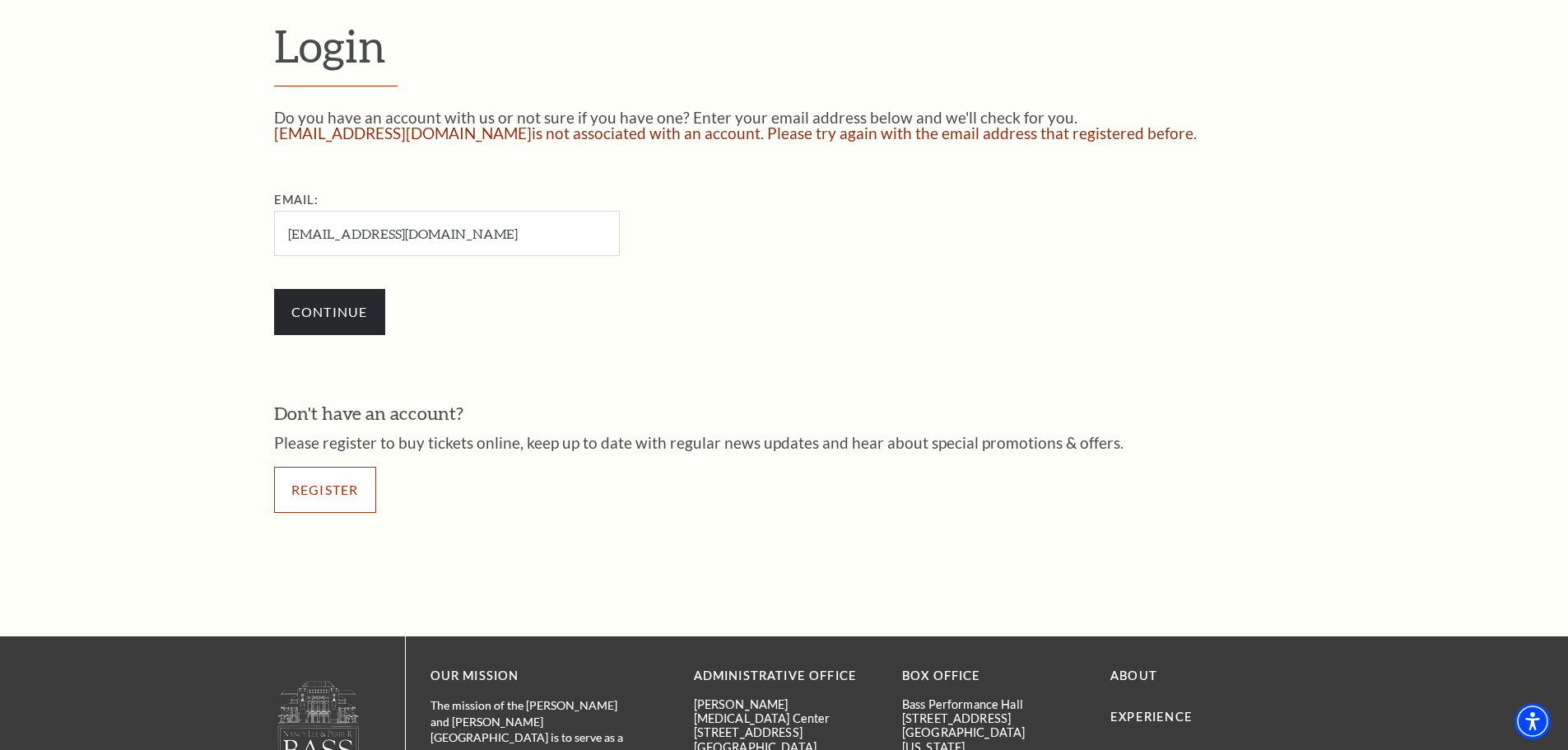
click at [328, 502] on link "Register" at bounding box center [325, 489] width 102 height 46
click at [328, 496] on link "Register" at bounding box center [325, 489] width 102 height 46
click at [328, 491] on link "Register" at bounding box center [325, 489] width 102 height 46
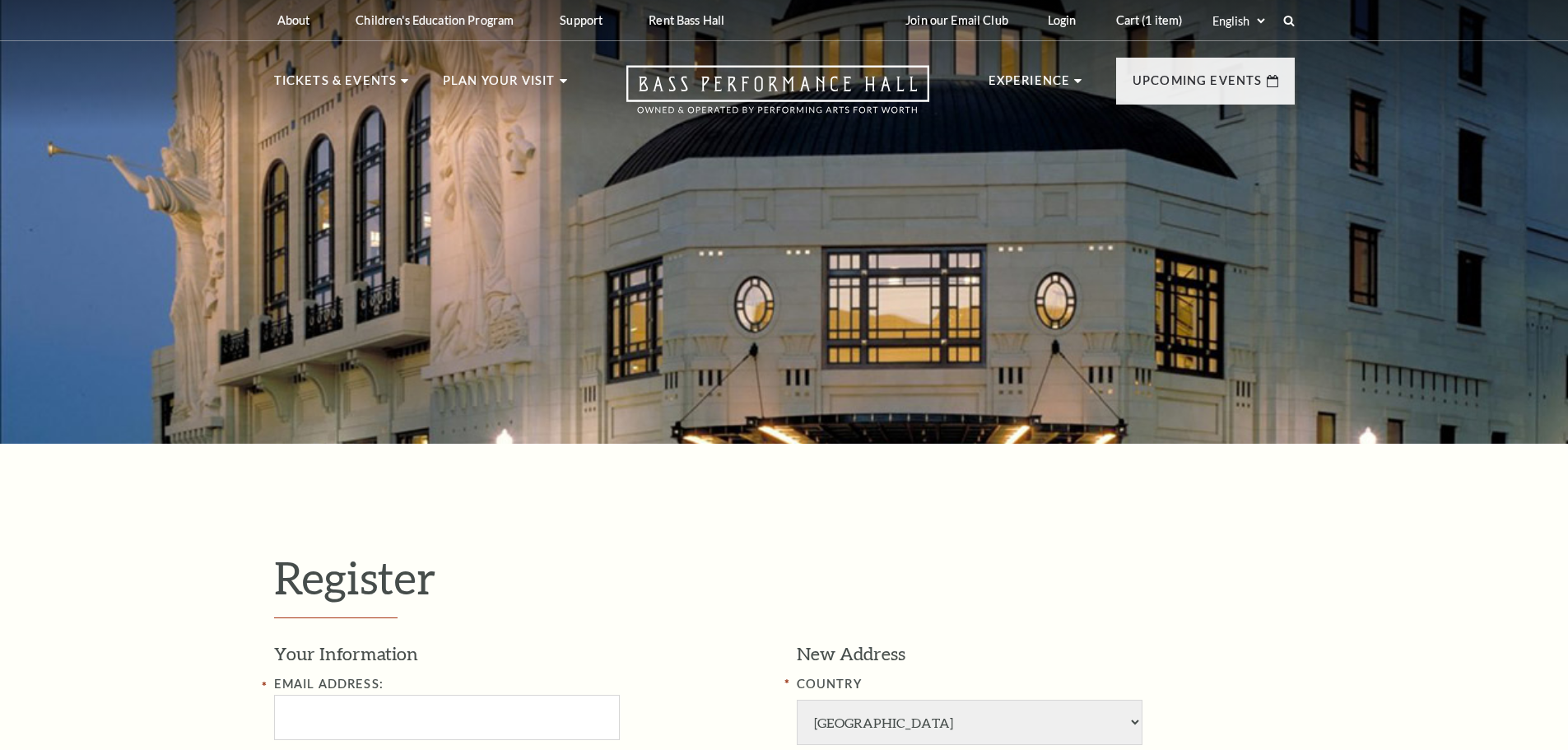
select select "1"
select select "[GEOGRAPHIC_DATA]"
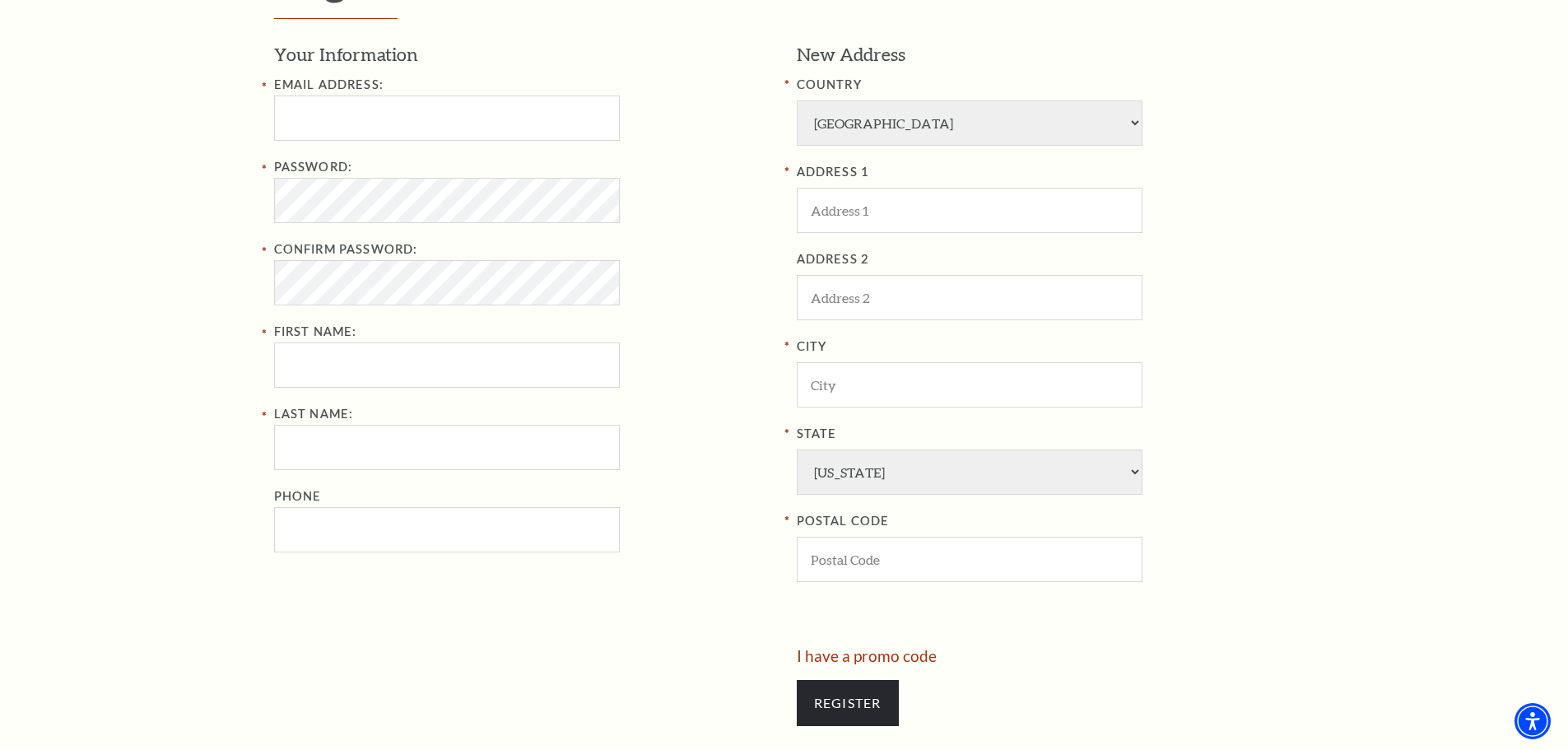
scroll to position [659, 0]
